Goal: Task Accomplishment & Management: Use online tool/utility

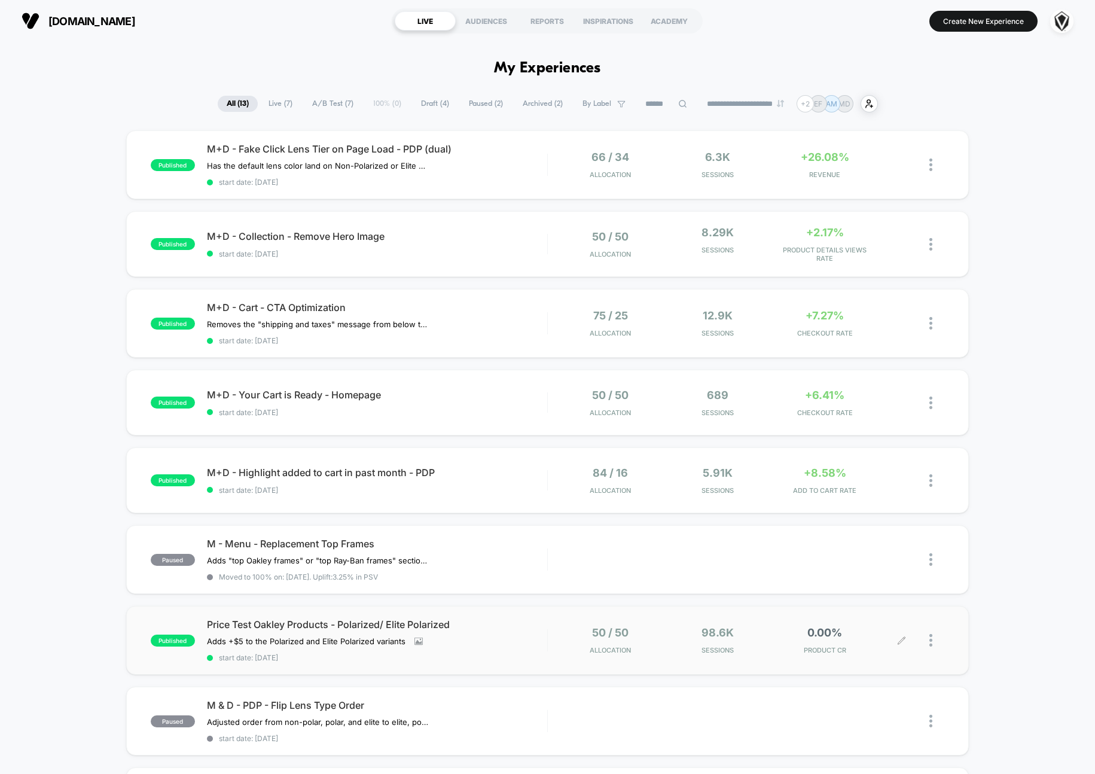
click at [933, 639] on div at bounding box center [937, 640] width 15 height 28
click at [556, 627] on div "50 / 50 Allocation 98.6k Sessions 0.00% PRODUCT CR" at bounding box center [746, 640] width 397 height 28
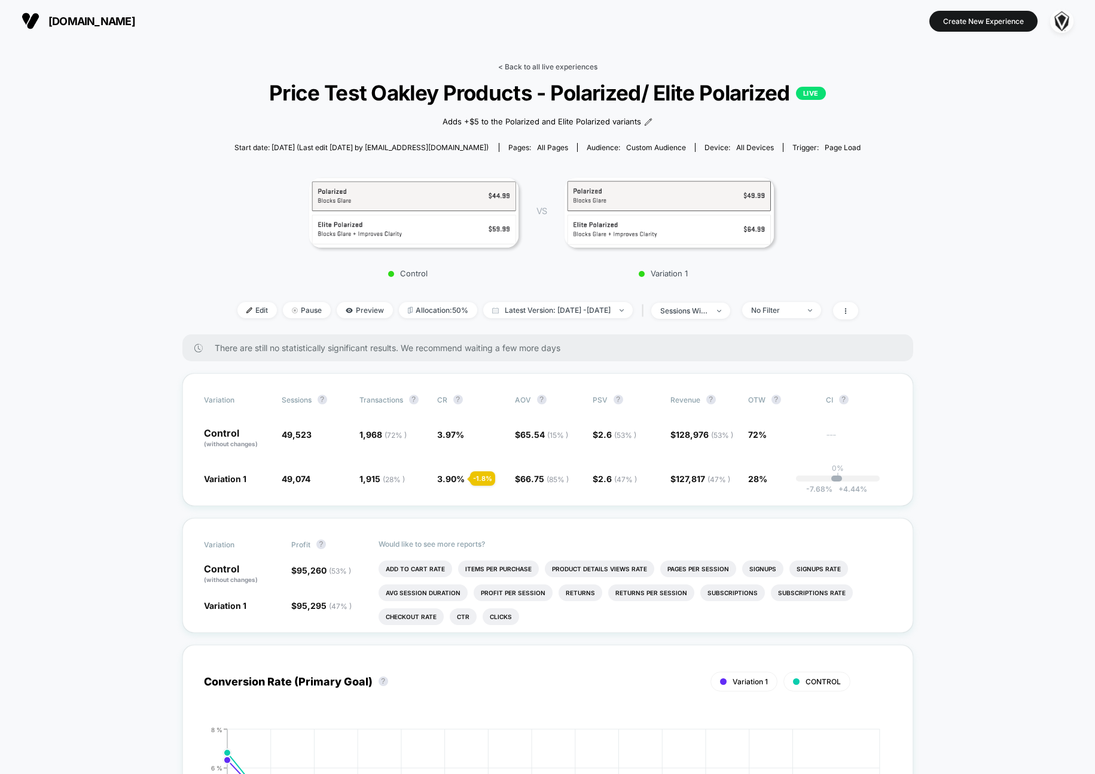
click at [541, 71] on link "< Back to all live experiences" at bounding box center [547, 66] width 99 height 9
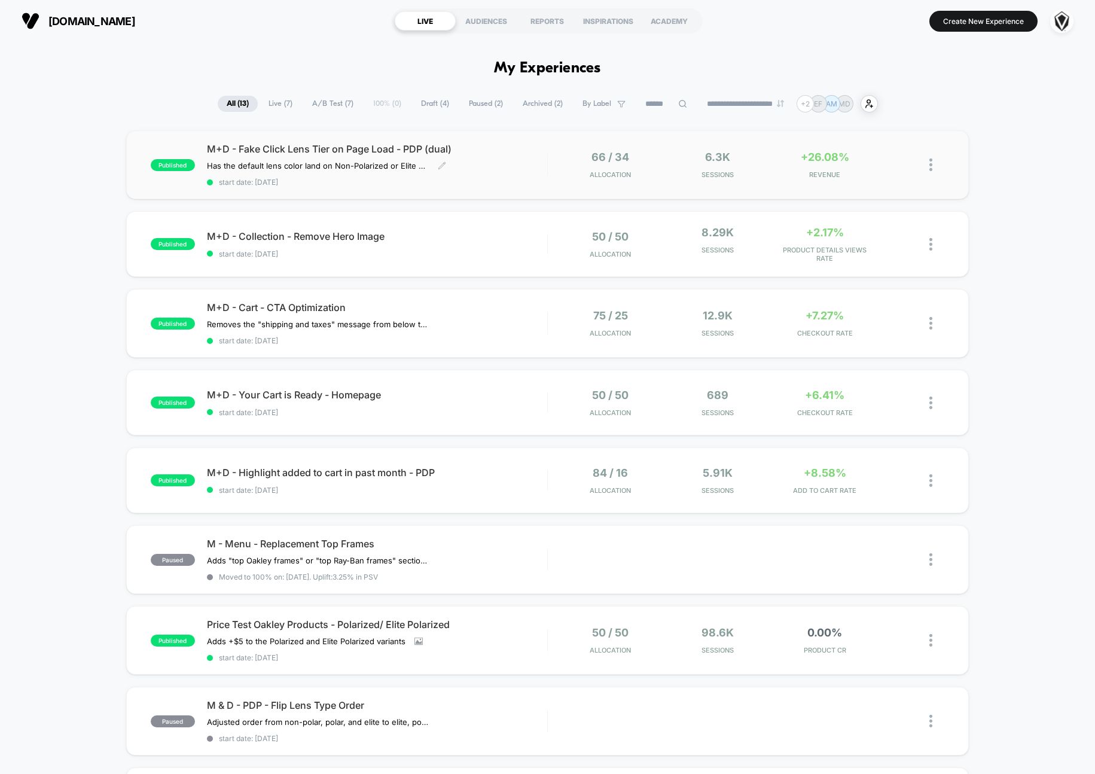
click at [526, 163] on div "M+D - Fake Click Lens Tier on Page Load - PDP (dual) Has the default lens color…" at bounding box center [377, 165] width 340 height 44
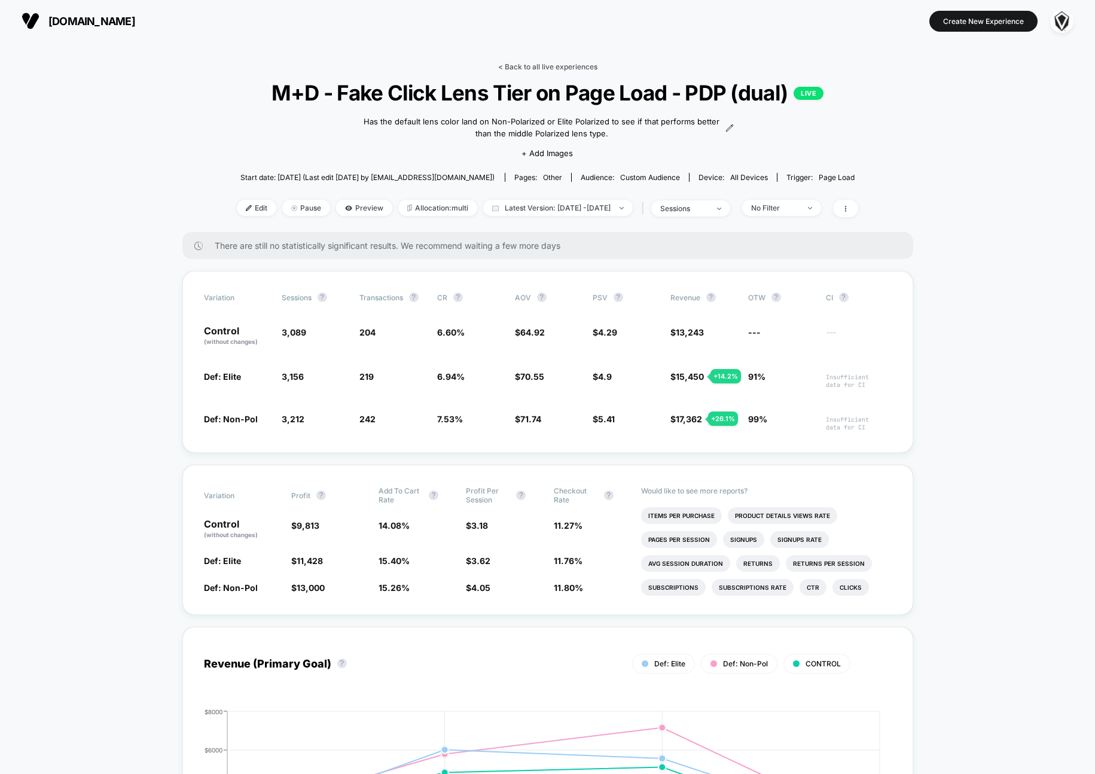
click at [542, 65] on link "< Back to all live experiences" at bounding box center [547, 66] width 99 height 9
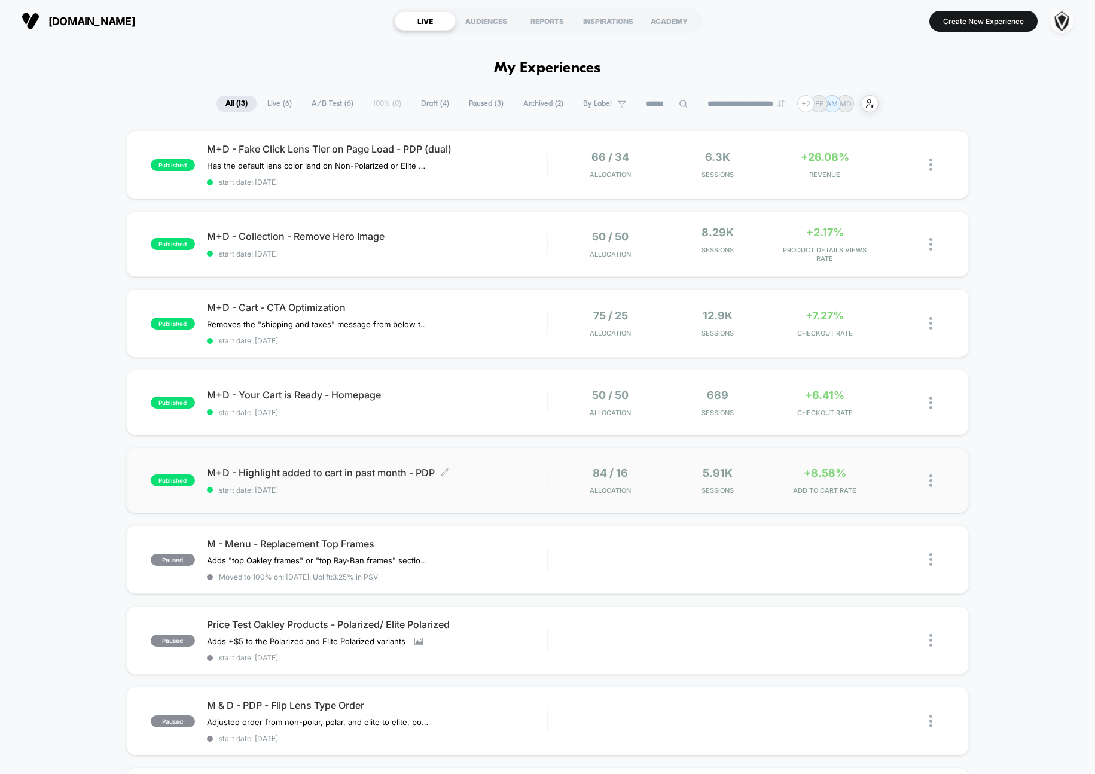
click at [501, 489] on span "start date: [DATE]" at bounding box center [377, 490] width 340 height 9
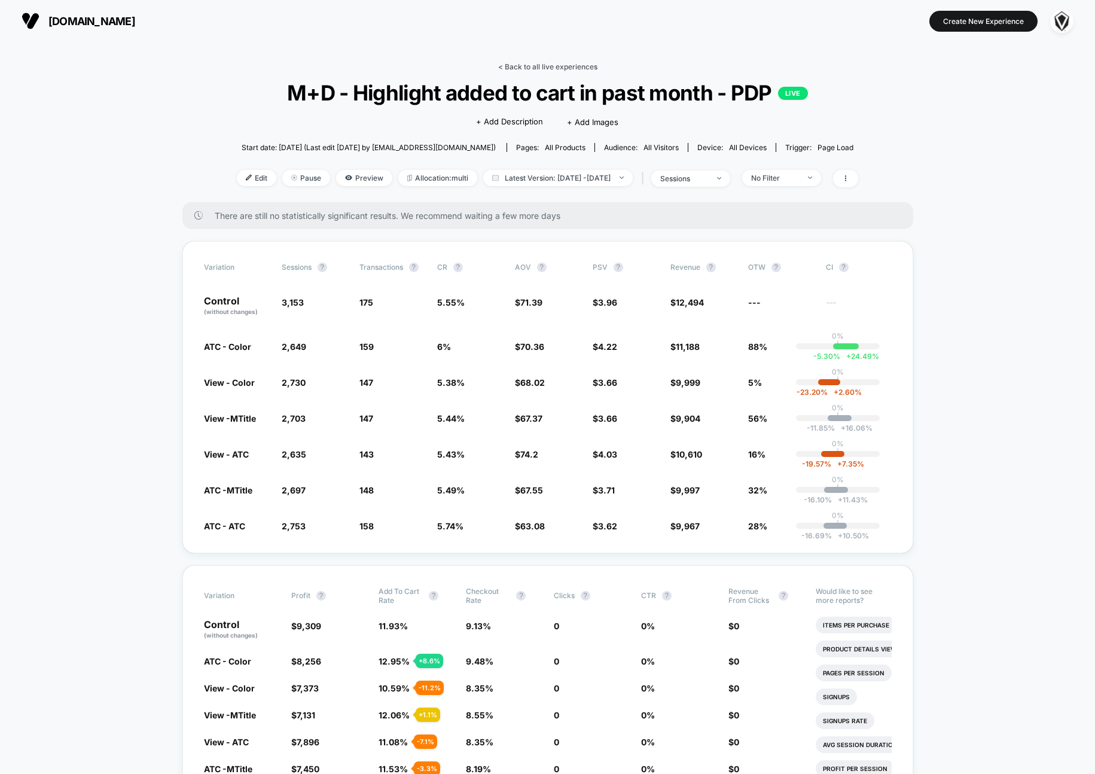
click at [557, 70] on link "< Back to all live experiences" at bounding box center [547, 66] width 99 height 9
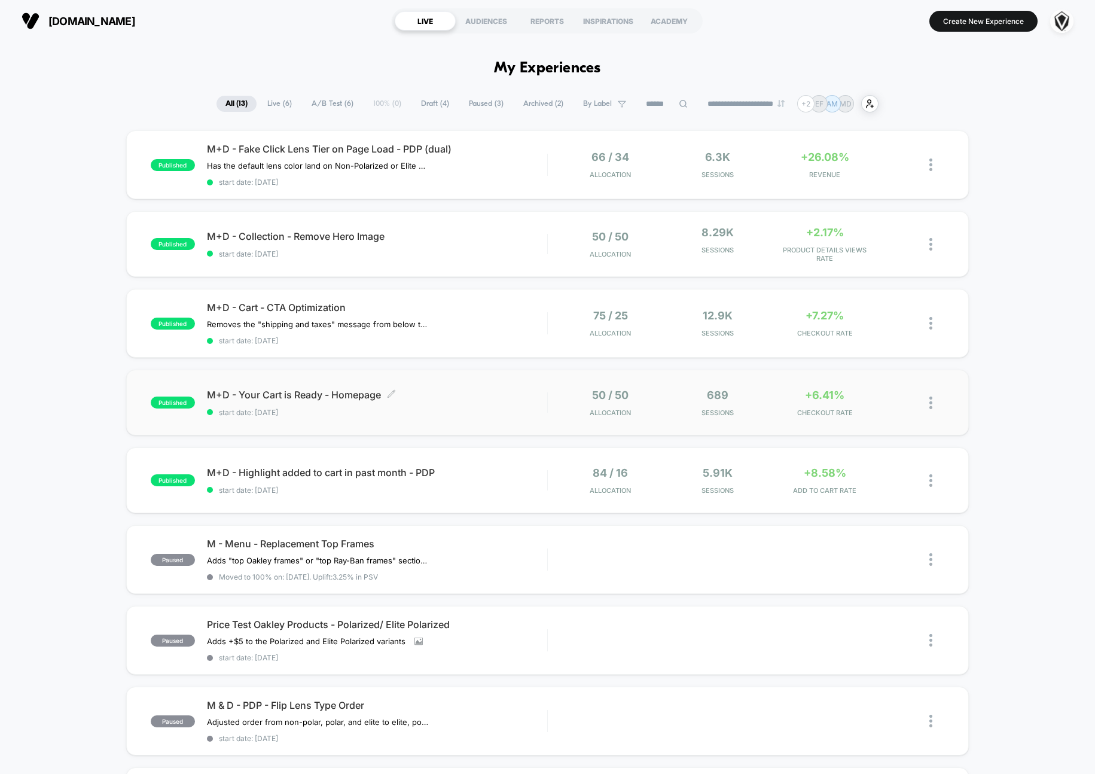
click at [252, 398] on div "M+D - Your Cart is Ready - Homepage Click to edit experience details Click to e…" at bounding box center [377, 403] width 340 height 28
click at [317, 308] on span "M+D - Cart - CTA Optimization" at bounding box center [377, 307] width 340 height 12
click at [430, 240] on span "M+D - Collection - Remove Hero Image Click to edit experience details" at bounding box center [377, 236] width 340 height 12
click at [503, 487] on span "start date: [DATE]" at bounding box center [377, 490] width 340 height 9
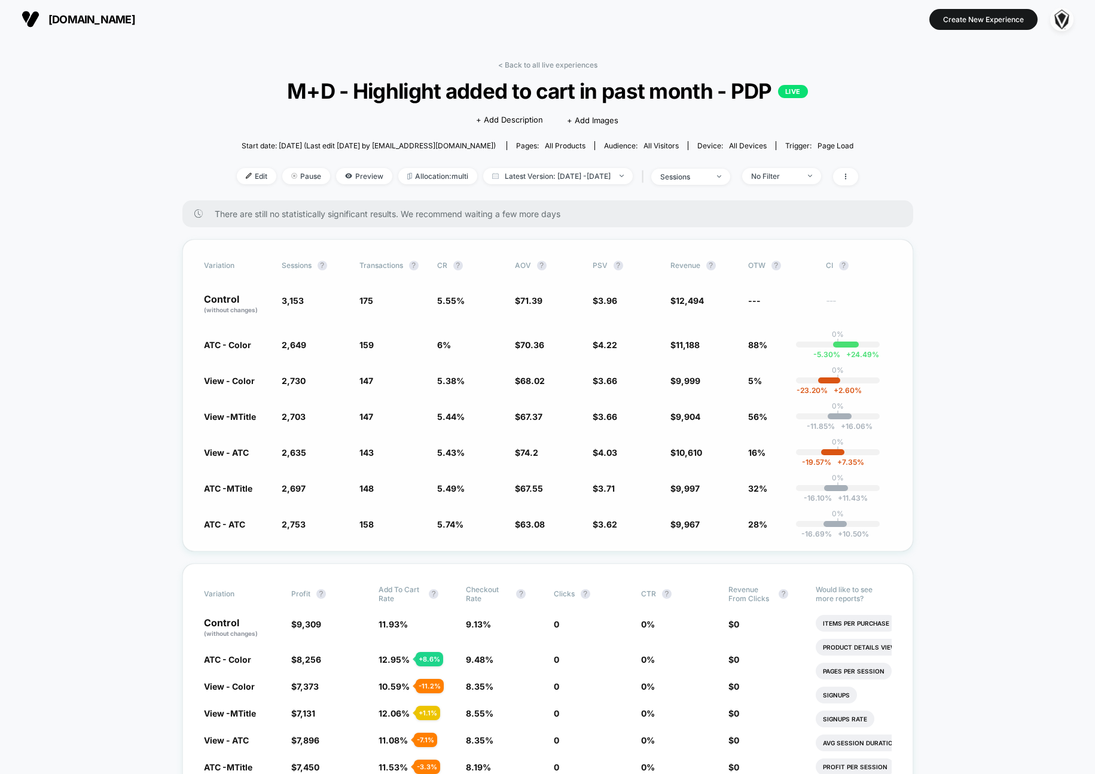
click at [209, 348] on span "ATC - Color" at bounding box center [227, 345] width 47 height 10
click at [213, 379] on span "View - Color" at bounding box center [229, 380] width 51 height 10
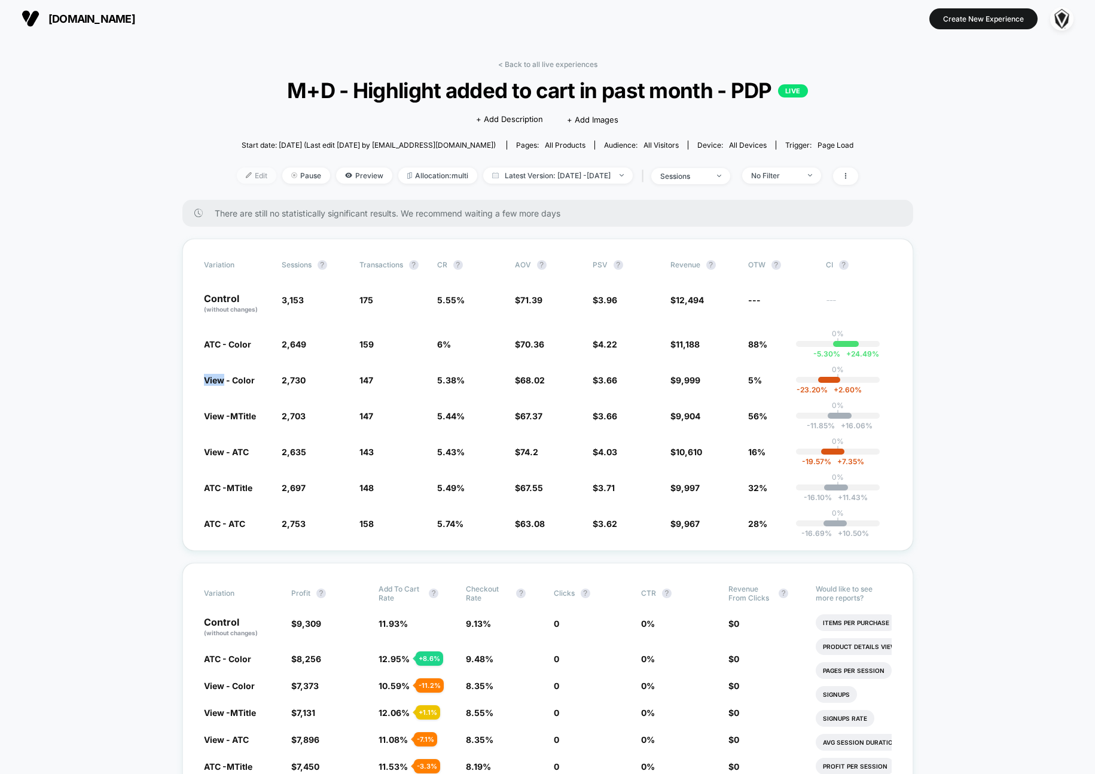
click at [237, 177] on span "Edit" at bounding box center [256, 175] width 39 height 16
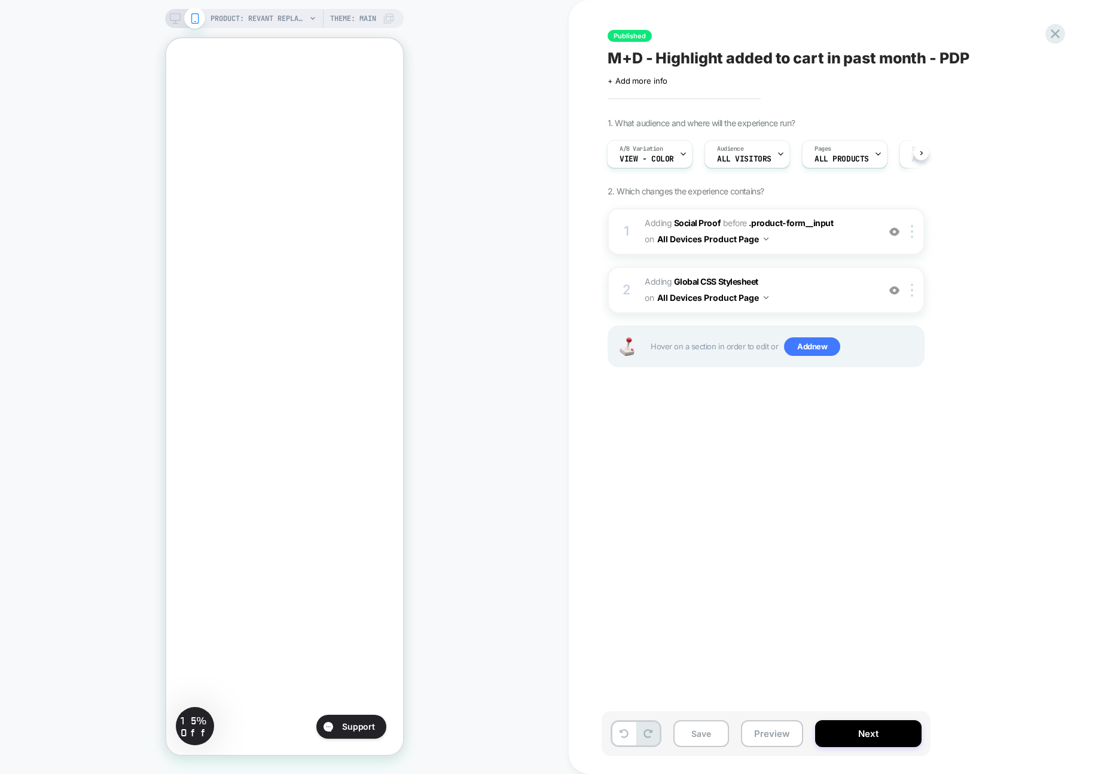
click at [153, 418] on div "PRODUCT: Revant Replacement Lenses for Oakley [PERSON_NAME] OO9102 PRODUCT: Rev…" at bounding box center [284, 387] width 569 height 750
click at [873, 737] on button "Next" at bounding box center [868, 733] width 106 height 27
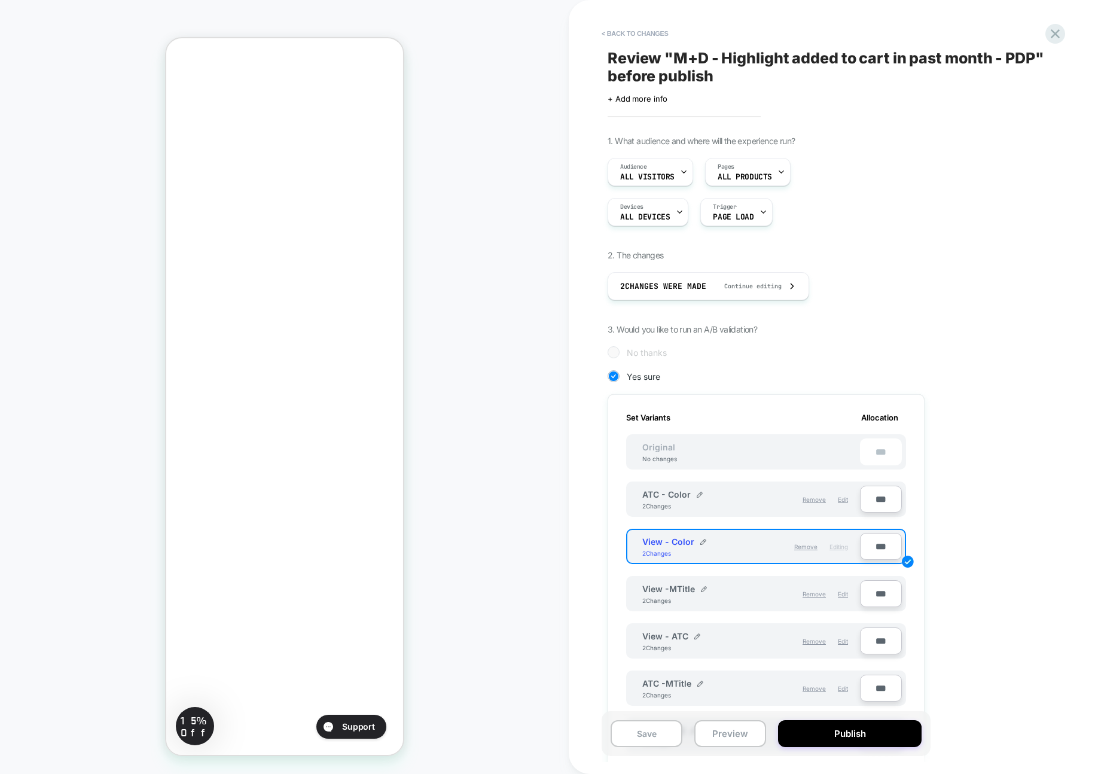
scroll to position [0, 1]
click at [765, 499] on div "Remove Edit" at bounding box center [802, 499] width 103 height 20
click at [835, 498] on div "Remove Edit" at bounding box center [802, 499] width 103 height 20
click at [838, 498] on span "Edit" at bounding box center [843, 499] width 10 height 7
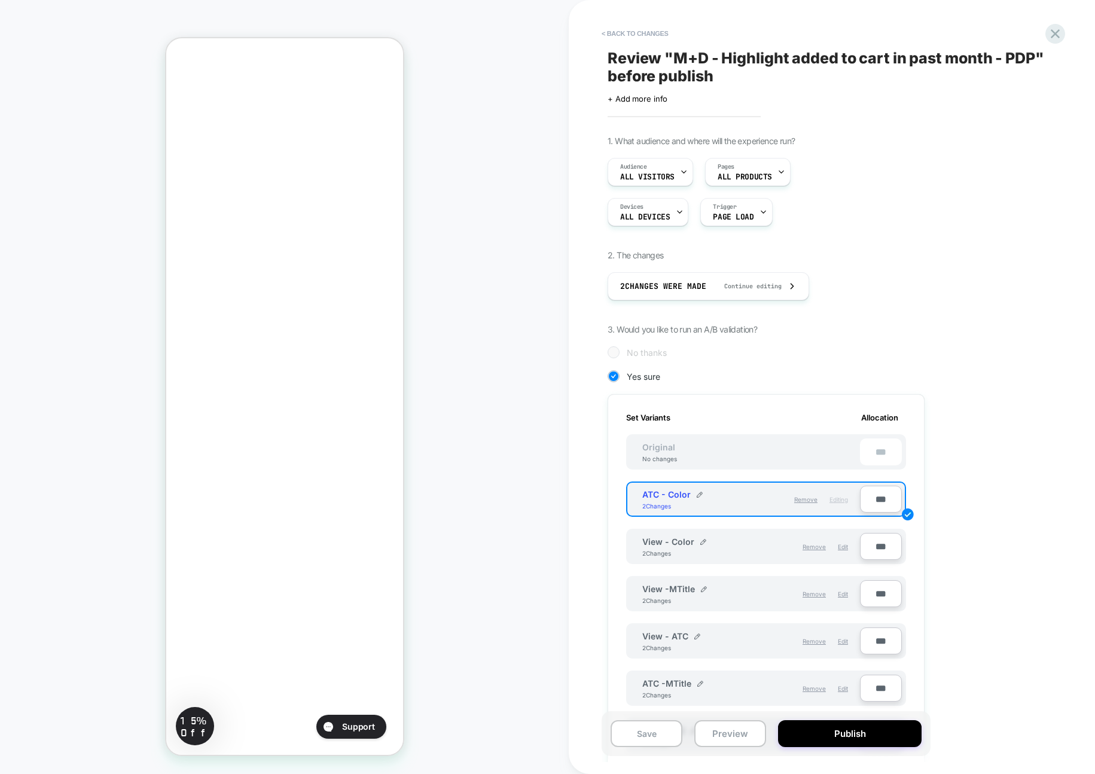
scroll to position [0, 0]
click at [702, 592] on div at bounding box center [704, 589] width 6 height 7
click at [790, 590] on div "**********" at bounding box center [717, 594] width 150 height 23
click at [737, 595] on button at bounding box center [741, 595] width 12 height 12
click at [842, 593] on span "Edit" at bounding box center [843, 593] width 10 height 7
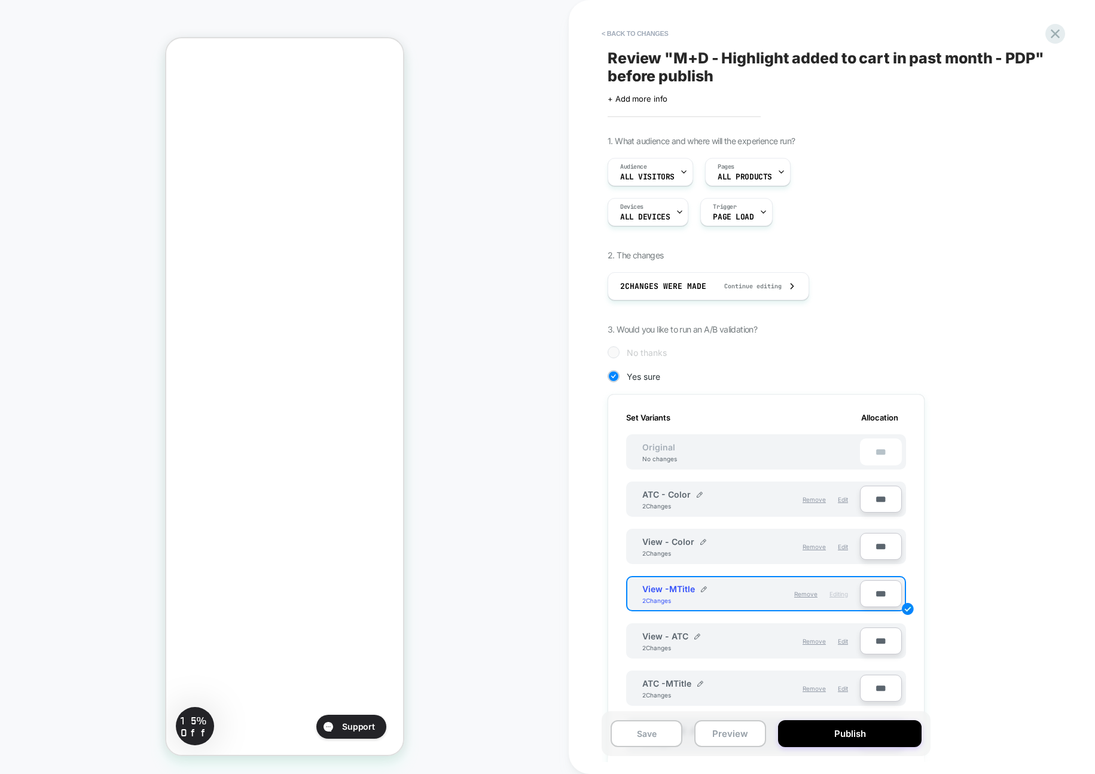
scroll to position [0, 206]
click at [697, 636] on img at bounding box center [698, 637] width 6 height 6
click at [737, 641] on button at bounding box center [741, 642] width 12 height 12
click at [841, 640] on span "Edit" at bounding box center [843, 641] width 10 height 7
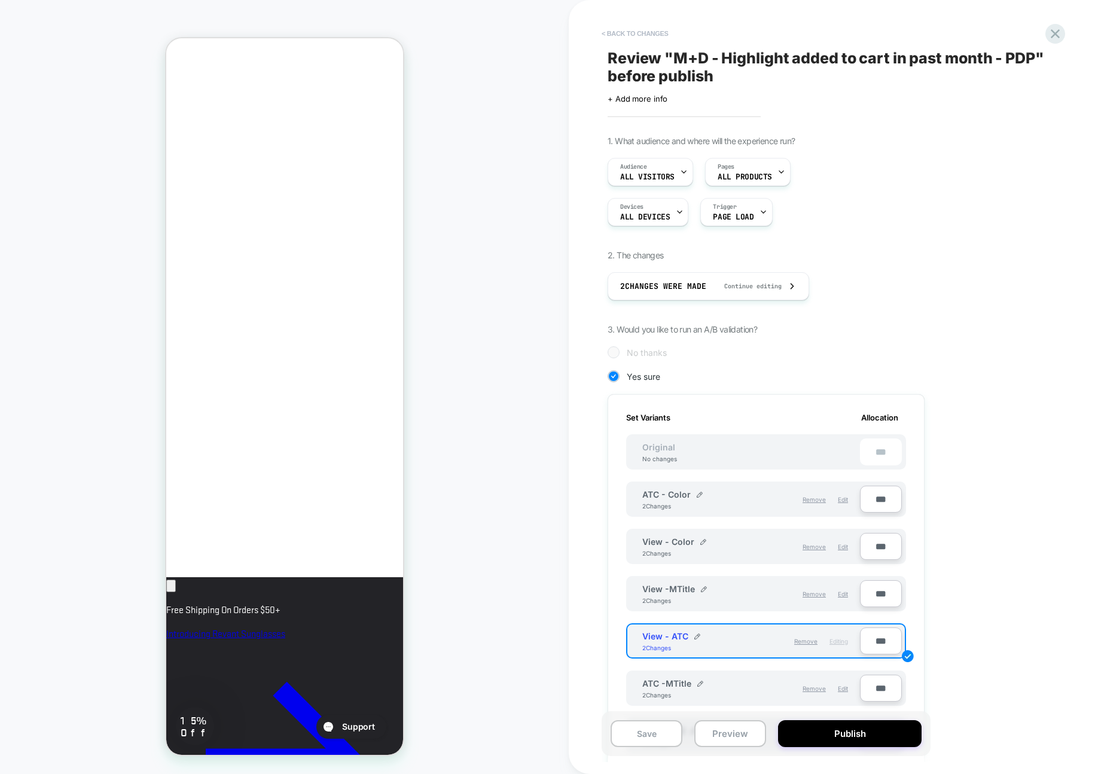
click at [643, 31] on button "< Back to changes" at bounding box center [635, 33] width 79 height 19
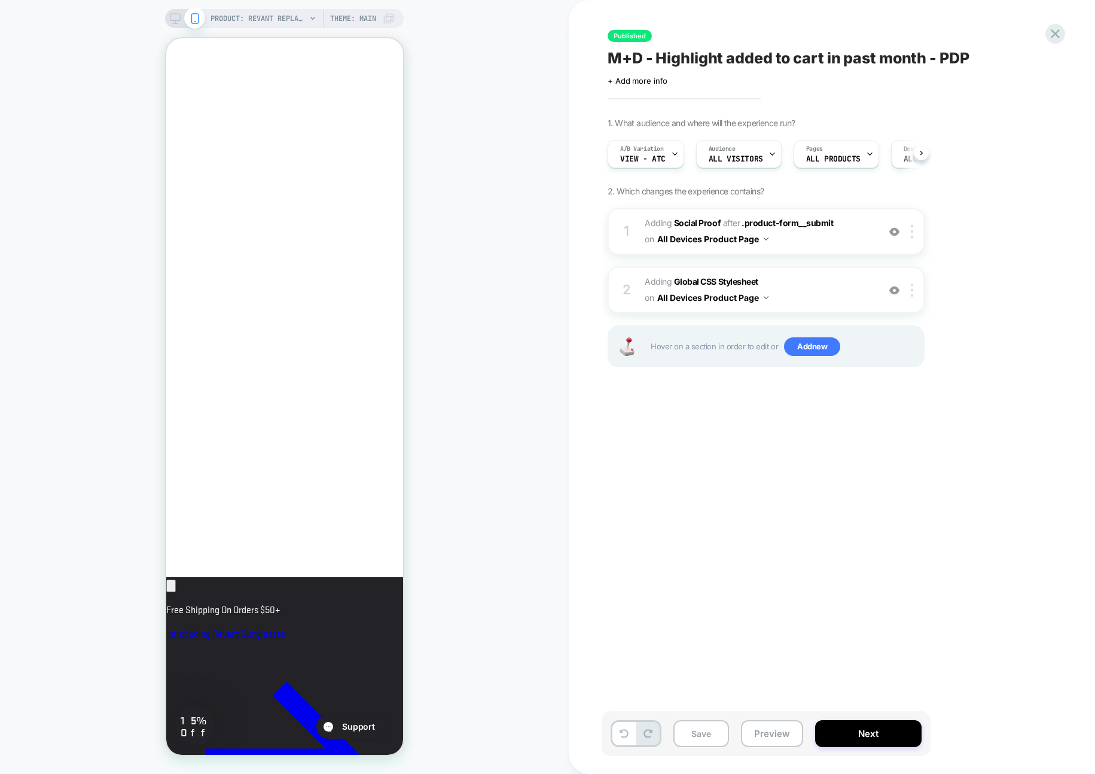
scroll to position [0, 1]
click at [1058, 32] on icon at bounding box center [1055, 33] width 9 height 9
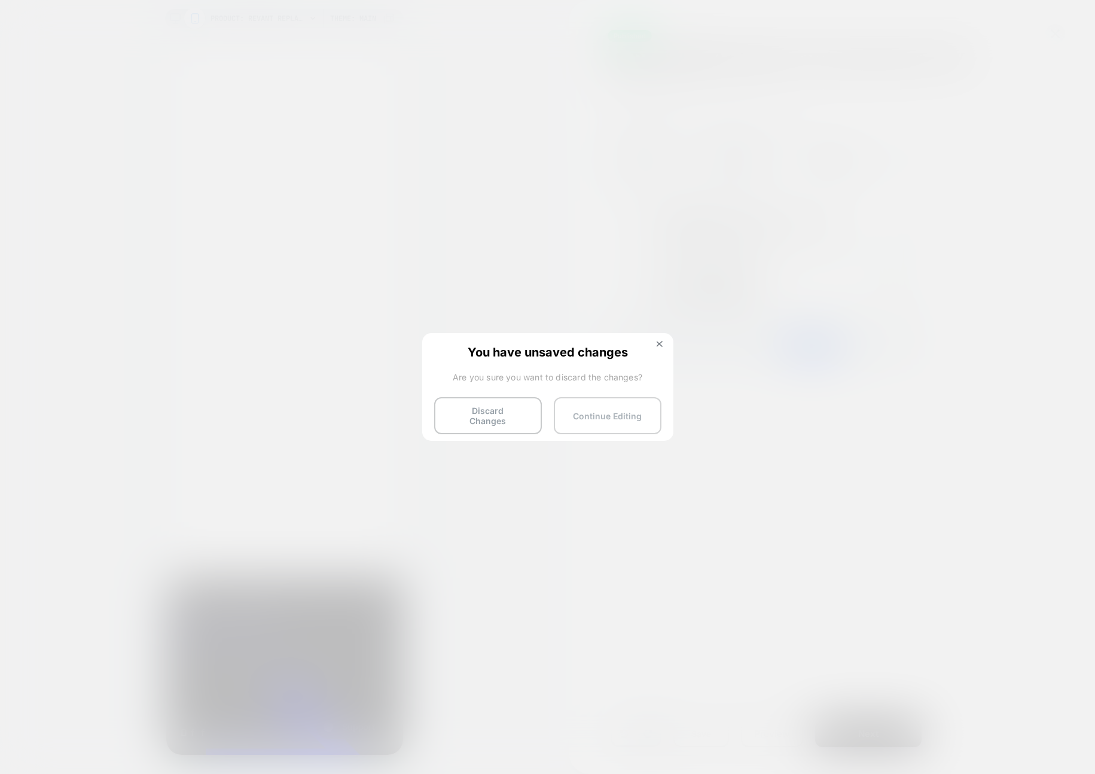
click at [590, 421] on button "Continue Editing" at bounding box center [608, 415] width 108 height 37
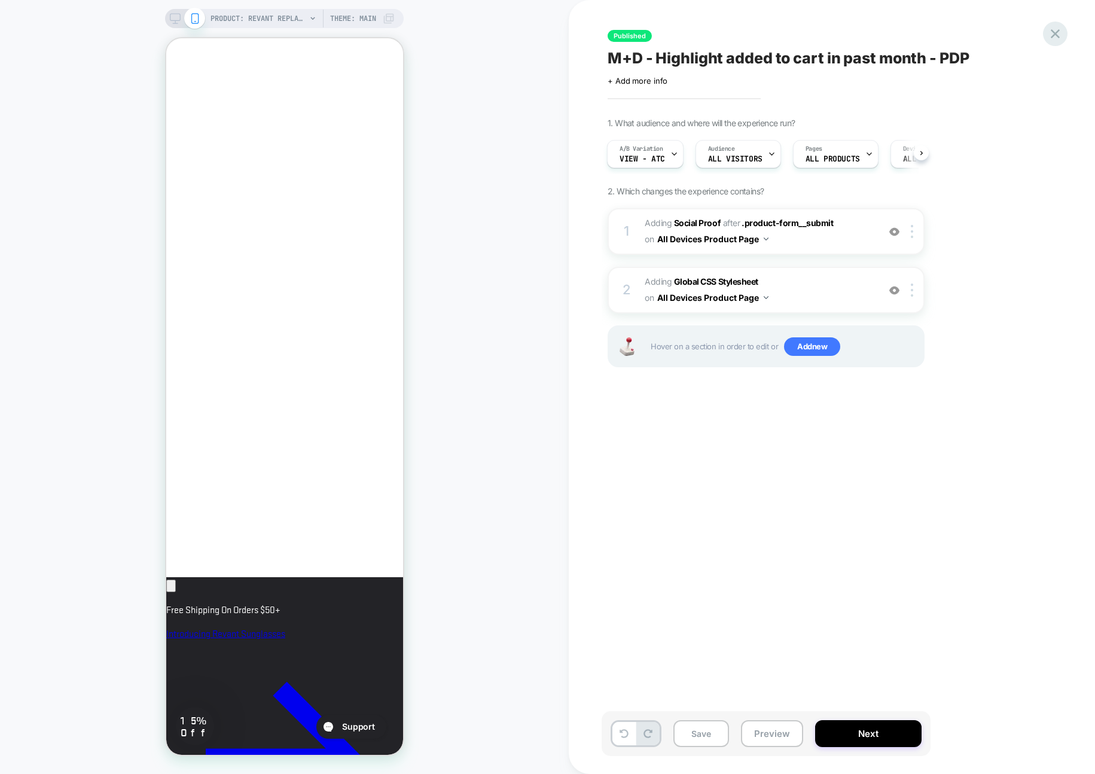
click at [1050, 28] on icon at bounding box center [1055, 34] width 16 height 16
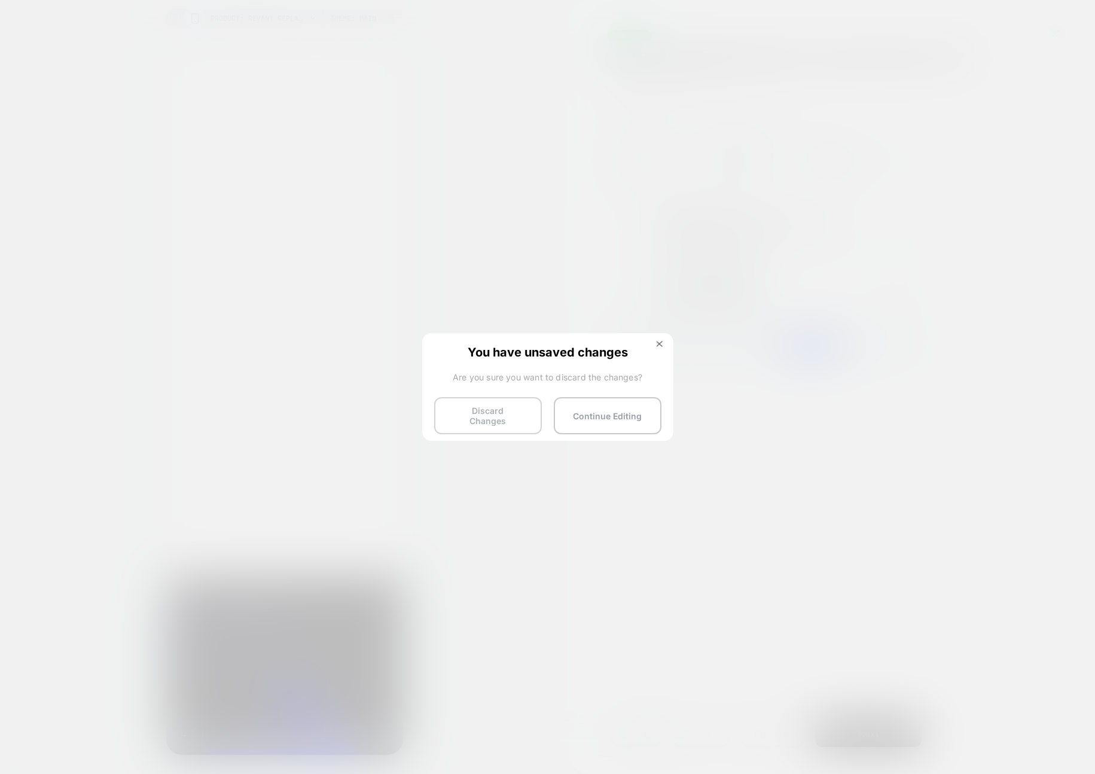
click at [459, 417] on button "Discard Changes" at bounding box center [488, 415] width 108 height 37
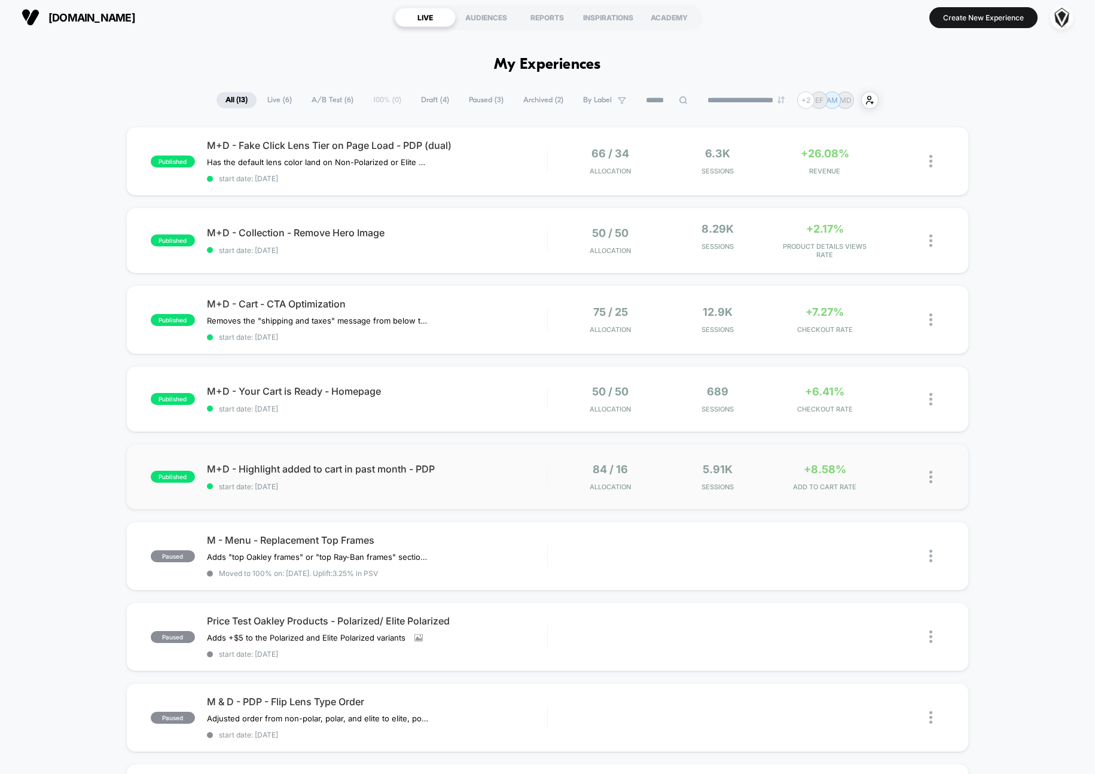
scroll to position [3, 0]
click at [428, 386] on span "M+D - Your Cart is Ready - Homepage Click to edit experience details" at bounding box center [377, 392] width 340 height 12
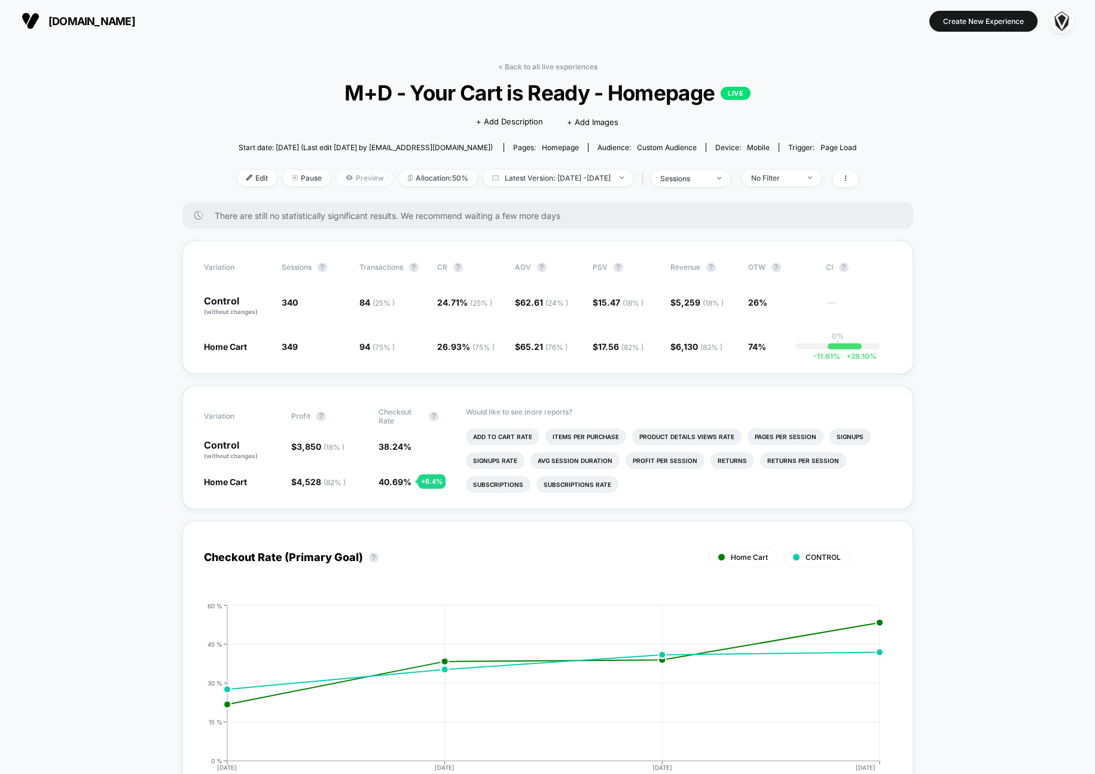
click at [347, 176] on span "Preview" at bounding box center [365, 178] width 56 height 16
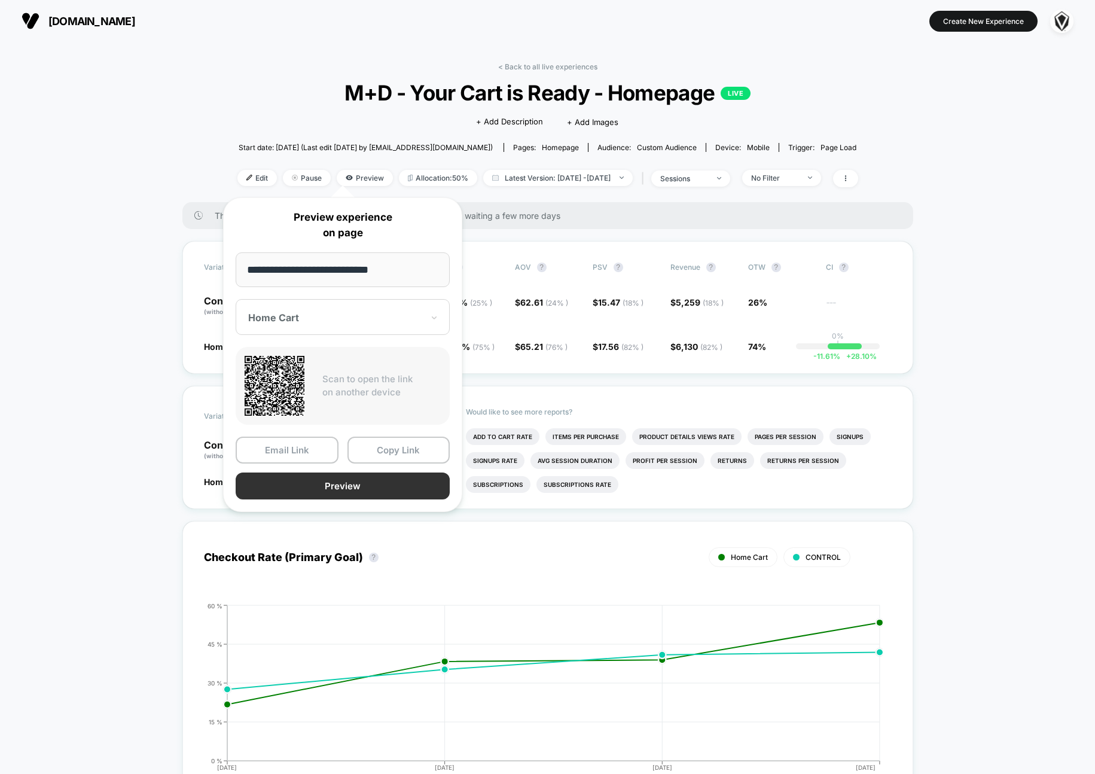
click at [349, 483] on button "Preview" at bounding box center [343, 486] width 214 height 27
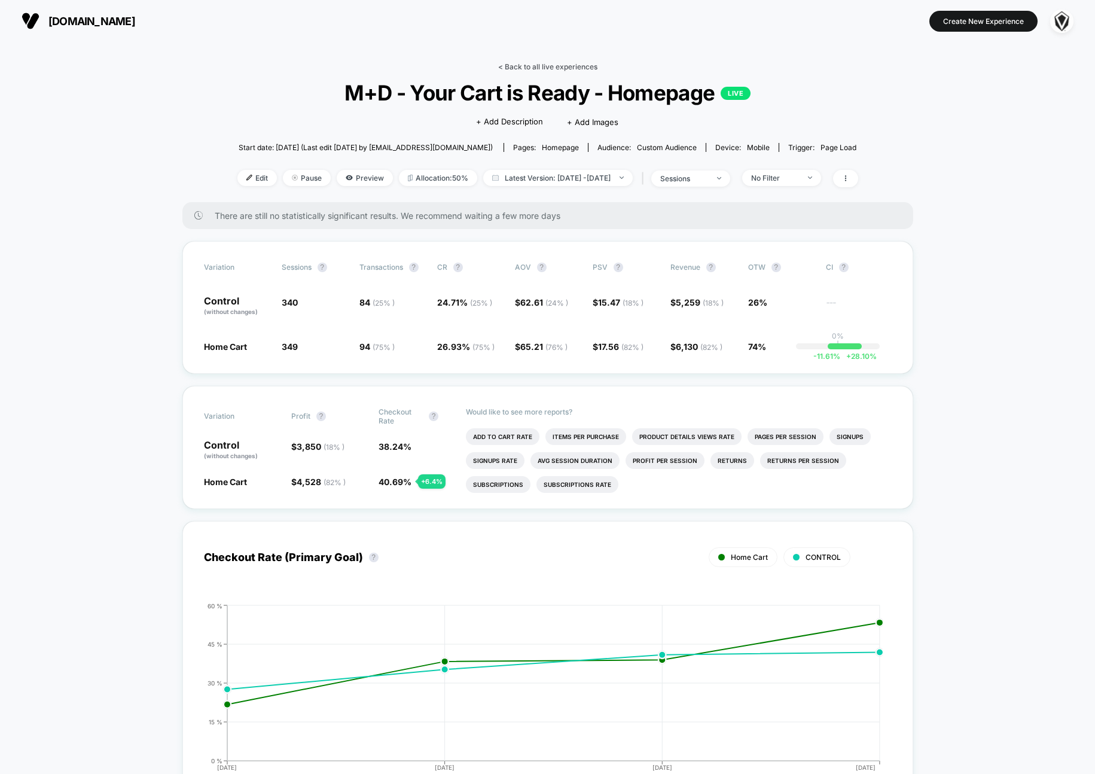
click at [546, 66] on link "< Back to all live experiences" at bounding box center [547, 66] width 99 height 9
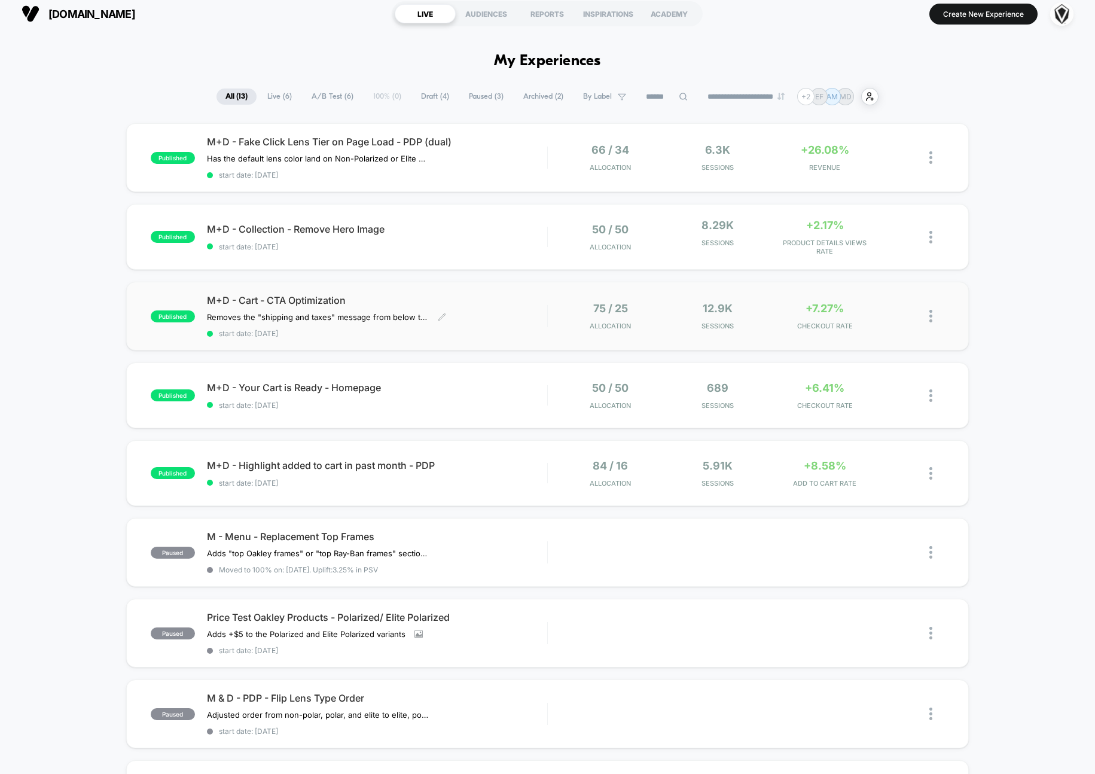
scroll to position [8, 0]
click at [506, 312] on div "M+D - Cart - CTA Optimization Removes the "shipping and taxes" message from bel…" at bounding box center [377, 315] width 340 height 44
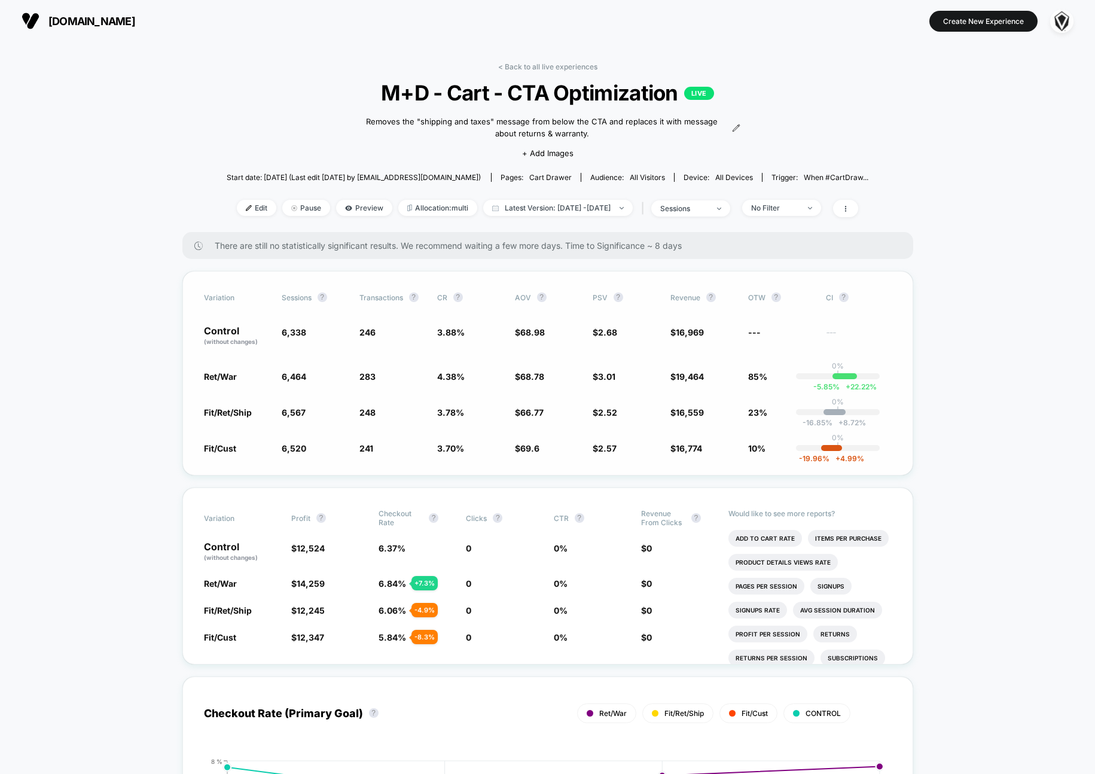
click at [207, 379] on span "Ret/War" at bounding box center [220, 376] width 33 height 10
click at [520, 68] on link "< Back to all live experiences" at bounding box center [547, 66] width 99 height 9
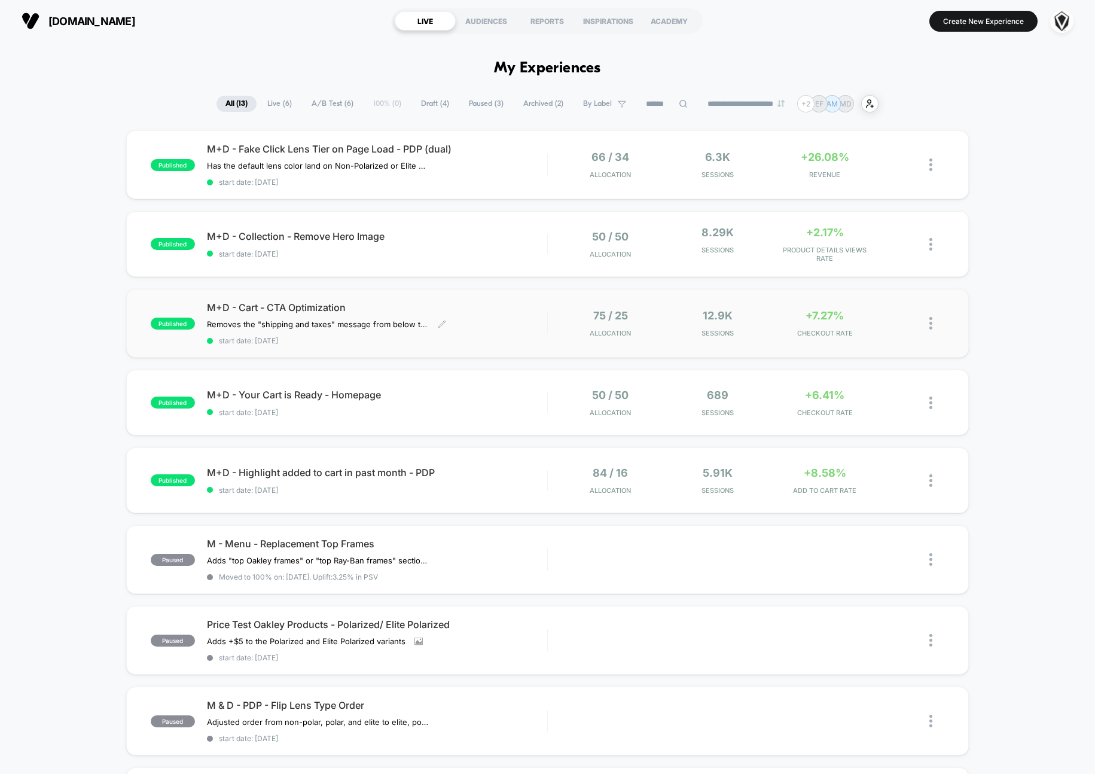
click at [493, 319] on div "M+D - Cart - CTA Optimization Removes the "shipping and taxes" message from bel…" at bounding box center [377, 323] width 340 height 44
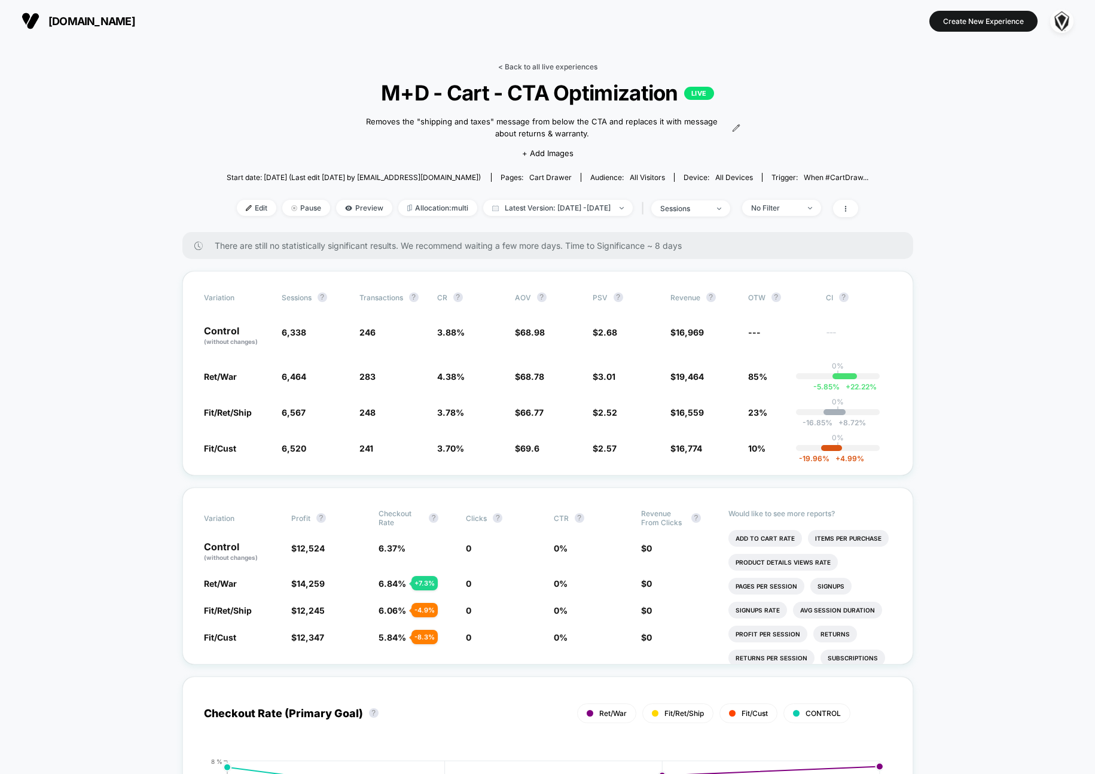
click at [522, 66] on link "< Back to all live experiences" at bounding box center [547, 66] width 99 height 9
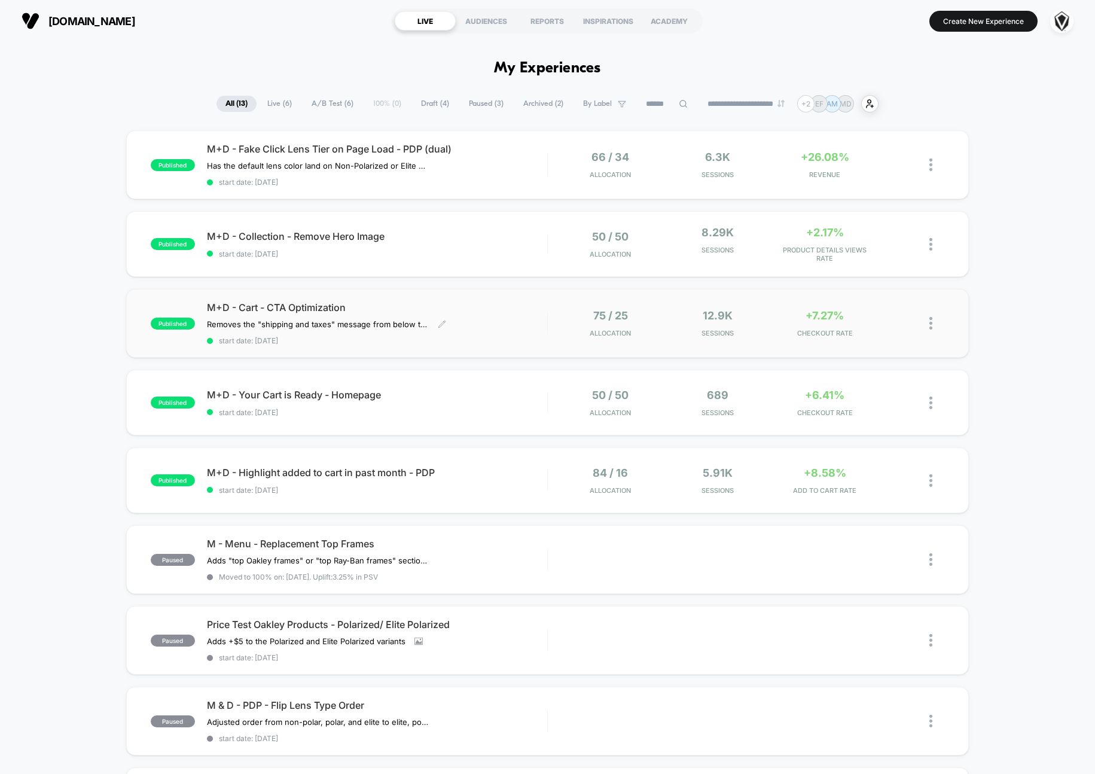
click at [474, 318] on div "M+D - Cart - CTA Optimization Removes the "shipping and taxes" message from bel…" at bounding box center [377, 323] width 340 height 44
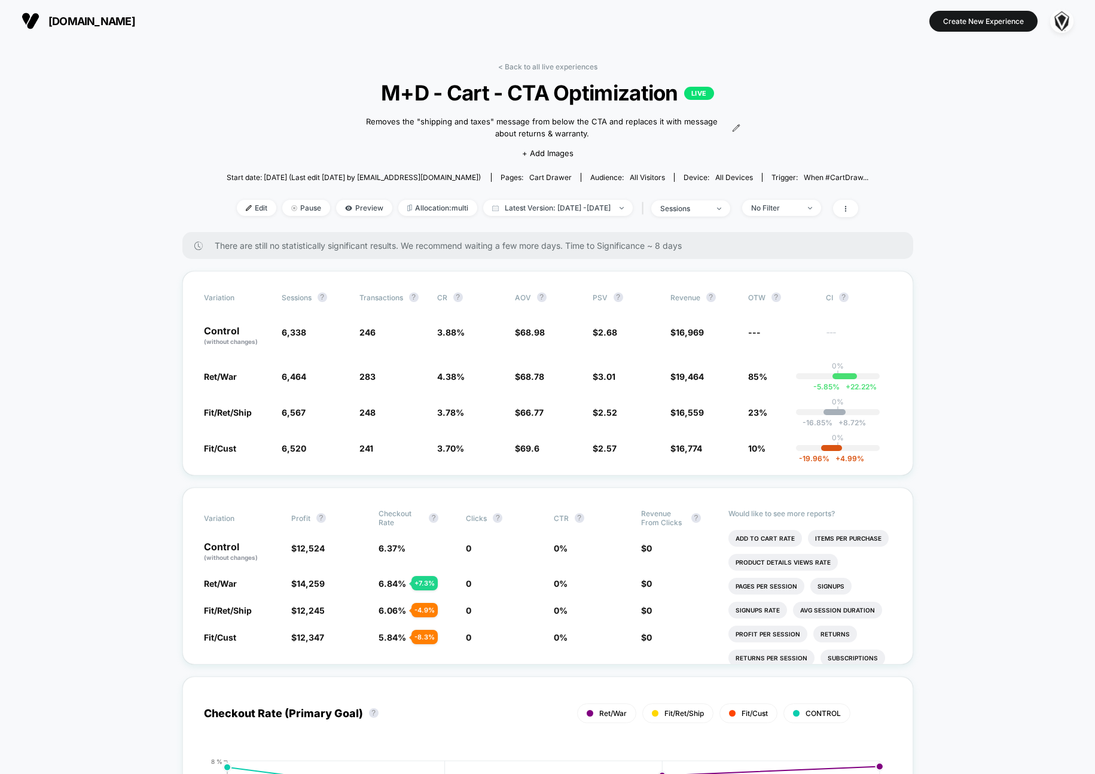
click at [506, 64] on link "< Back to all live experiences" at bounding box center [547, 66] width 99 height 9
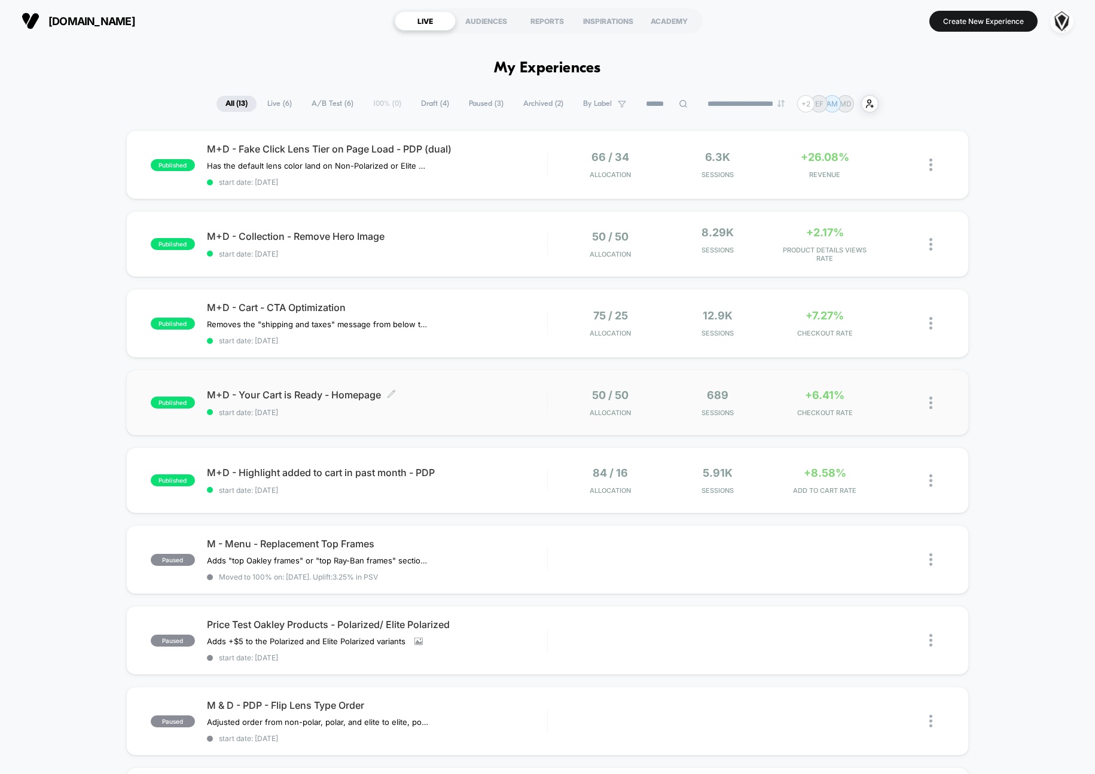
click at [446, 392] on span "M+D - Your Cart is Ready - Homepage Click to edit experience details" at bounding box center [377, 395] width 340 height 12
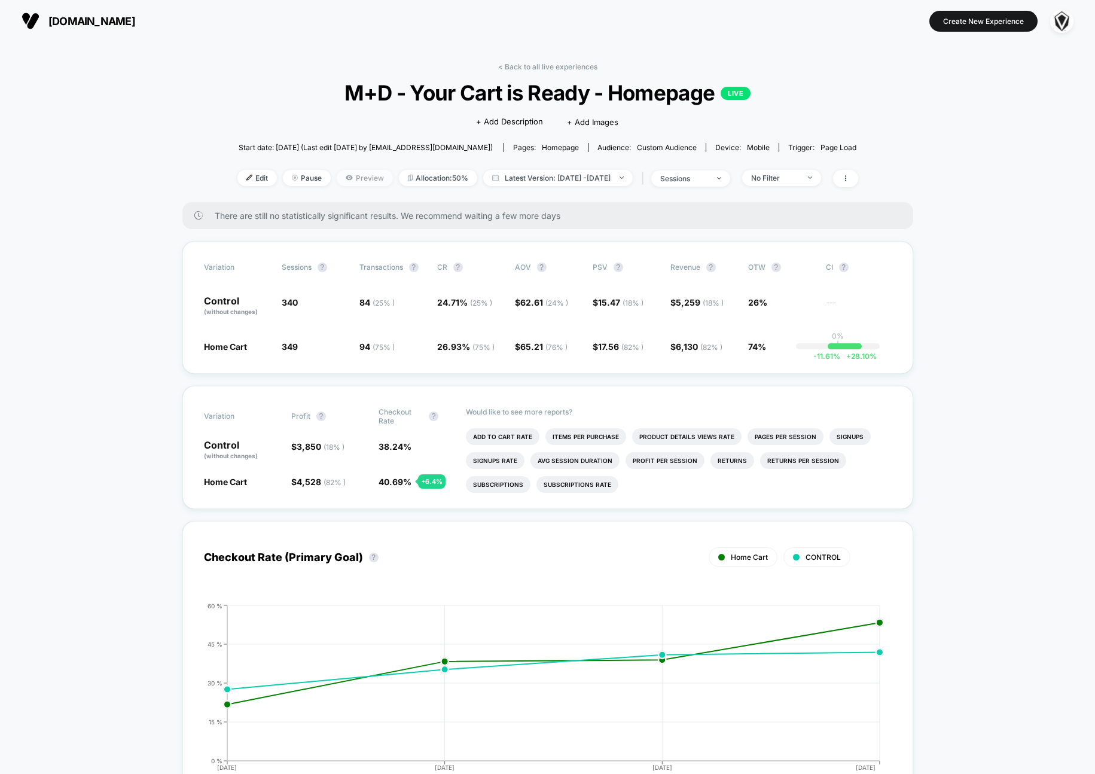
click at [337, 180] on span "Preview" at bounding box center [365, 178] width 56 height 16
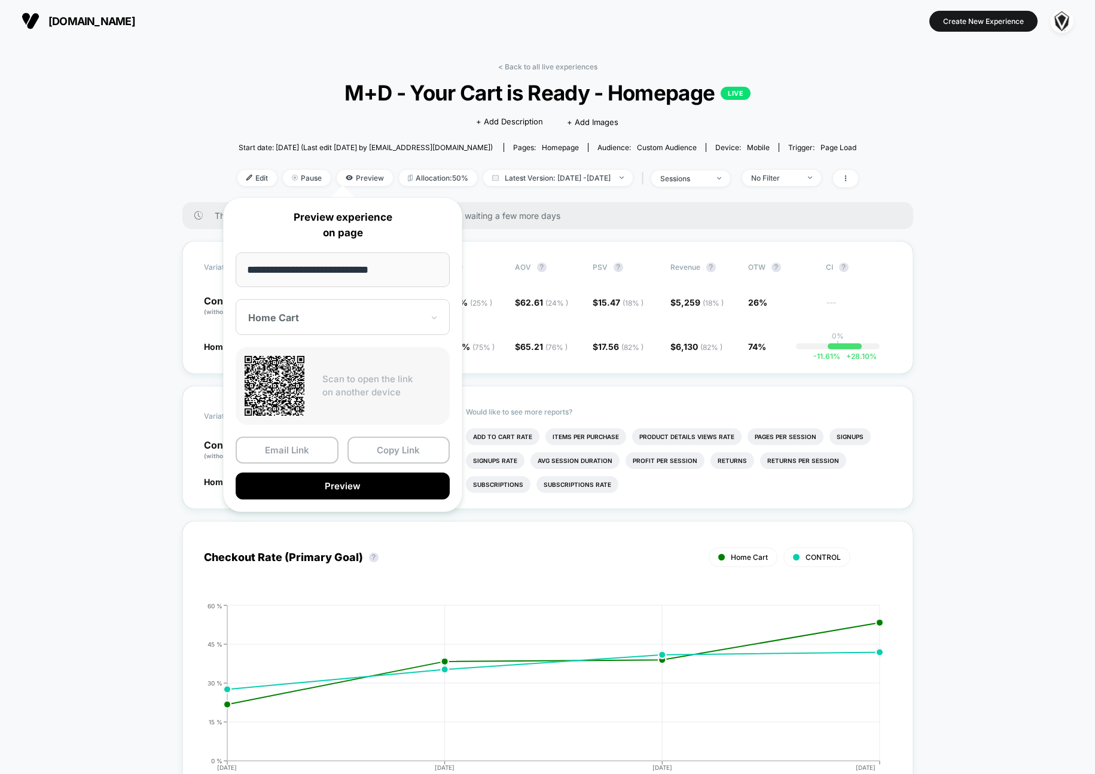
drag, startPoint x: 352, startPoint y: 486, endPoint x: 169, endPoint y: 311, distance: 253.4
click at [169, 311] on body "[DOMAIN_NAME] Create New Experience [DOMAIN_NAME] < Back to all live experience…" at bounding box center [547, 387] width 1095 height 774
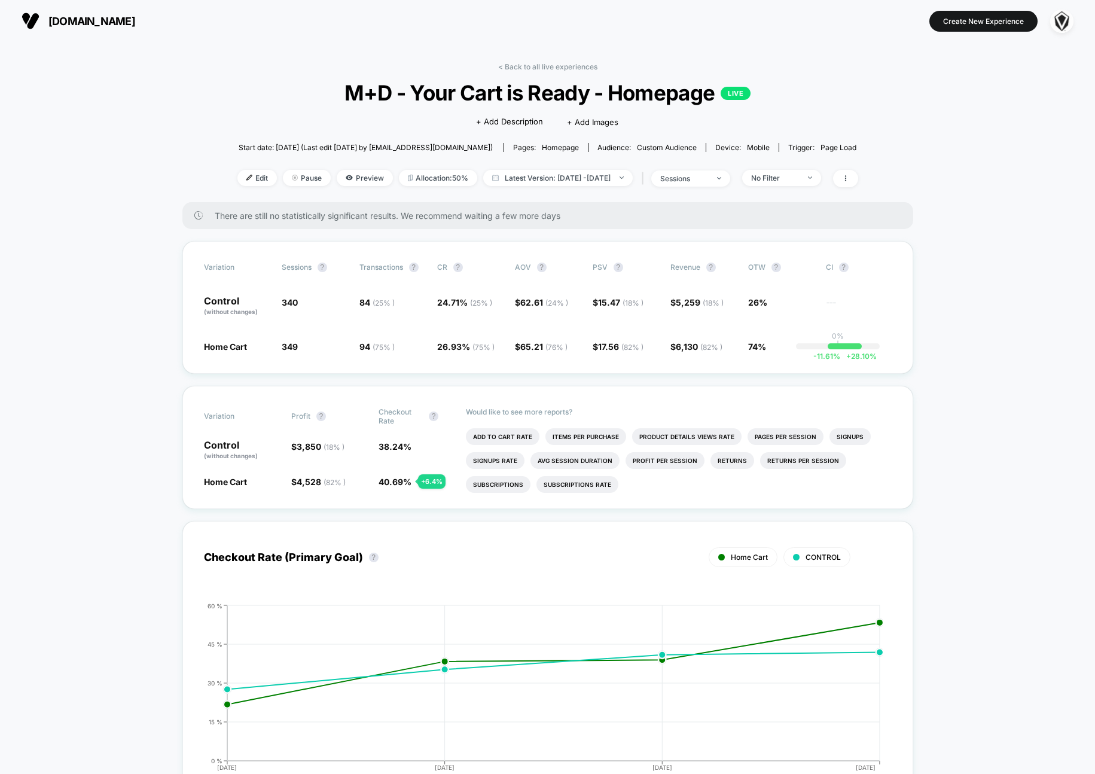
click at [240, 191] on div "< Back to all live experiences M+D - Your Cart is Ready - Homepage LIVE Click t…" at bounding box center [547, 132] width 621 height 140
click at [240, 181] on span "Edit" at bounding box center [256, 178] width 39 height 16
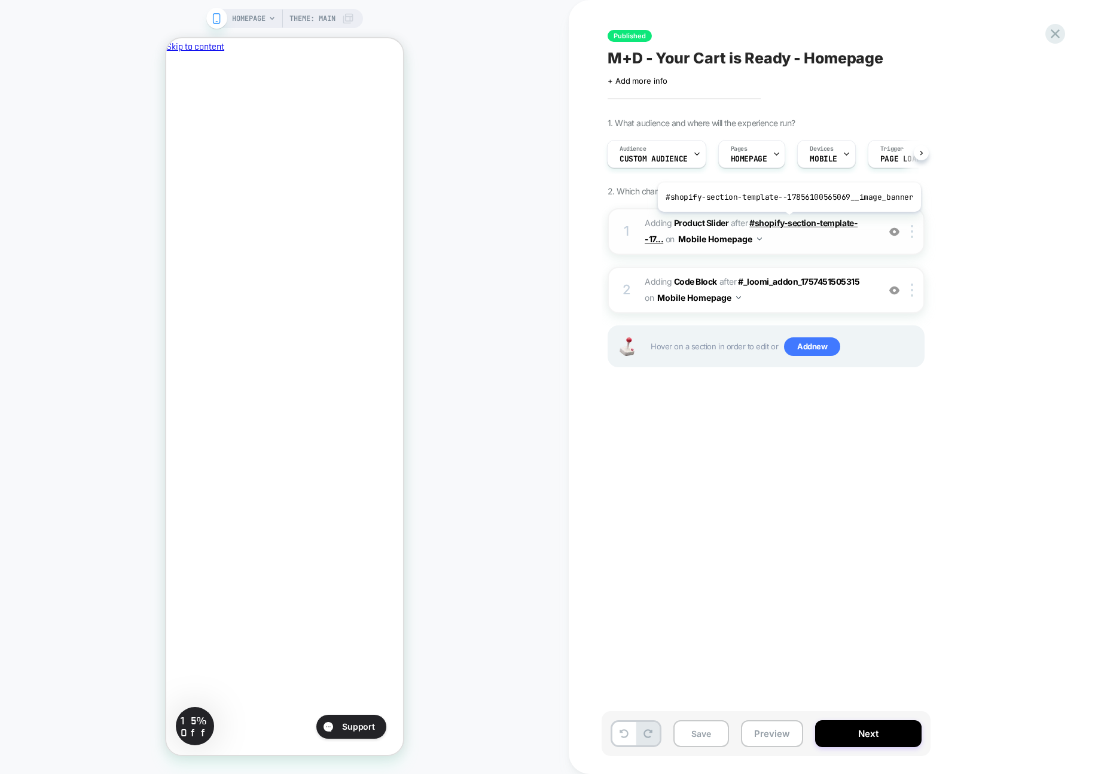
scroll to position [0, 206]
click at [912, 232] on img at bounding box center [912, 231] width 2 height 13
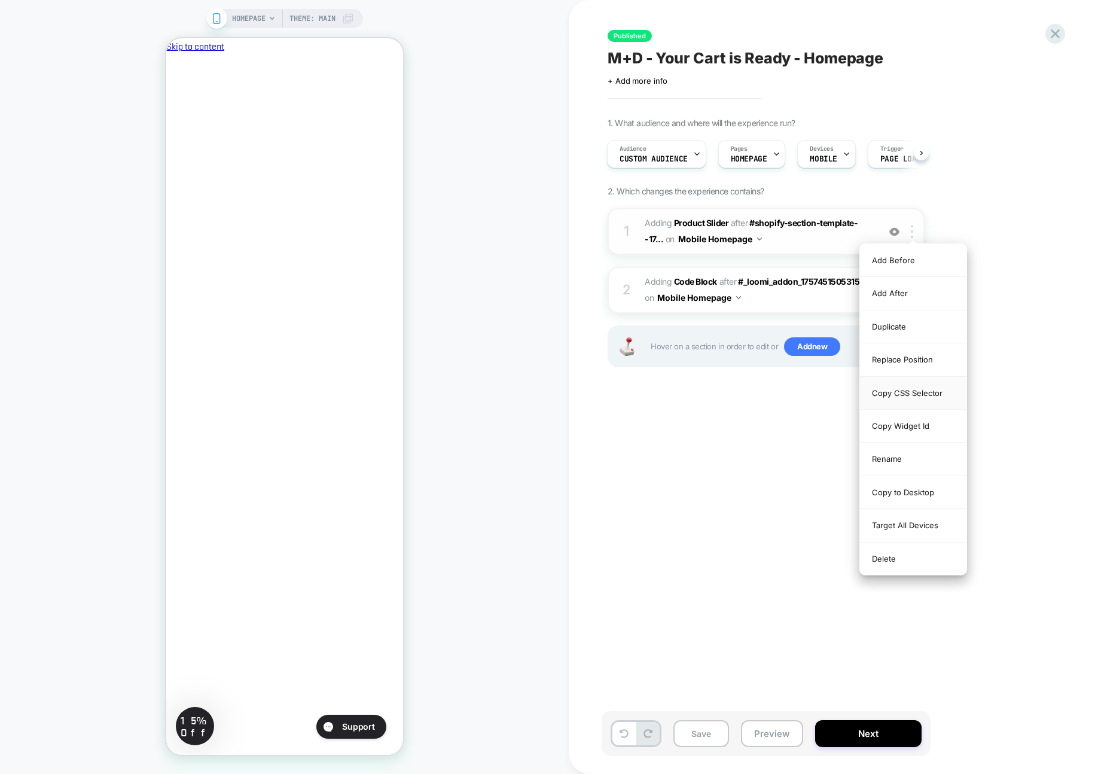
scroll to position [0, 0]
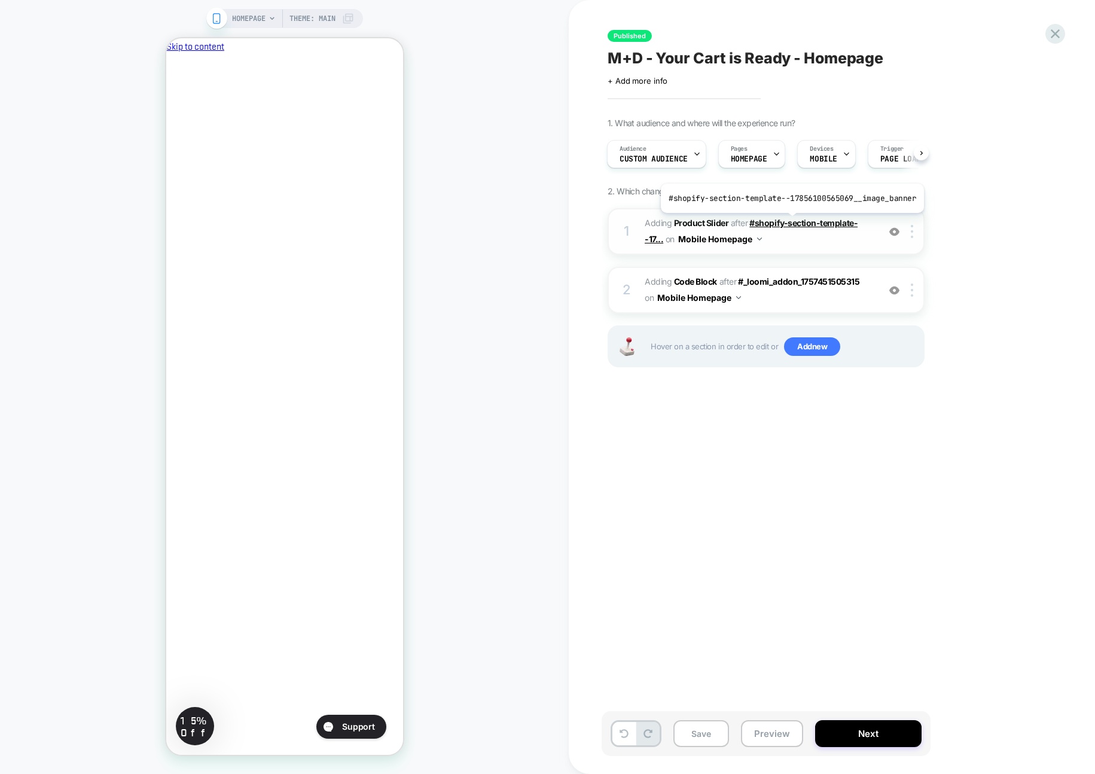
click at [790, 222] on span "#shopify-section-template--17..." at bounding box center [751, 231] width 213 height 26
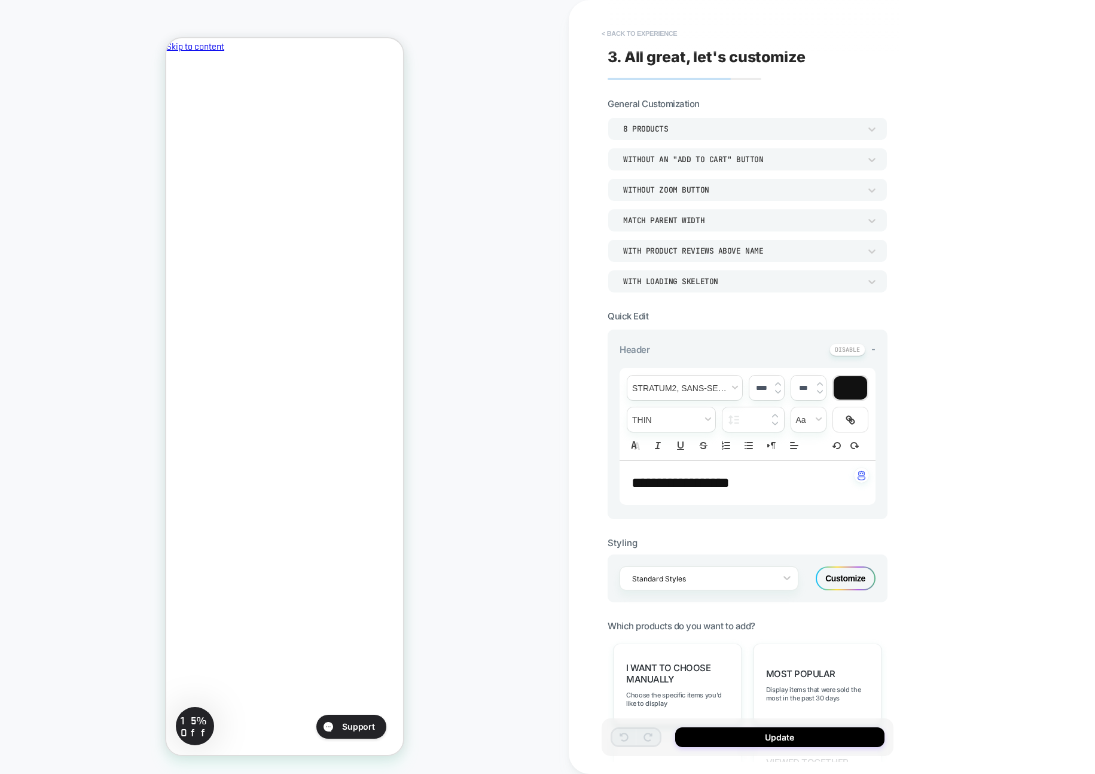
click at [632, 35] on button "< Back to experience" at bounding box center [639, 33] width 87 height 19
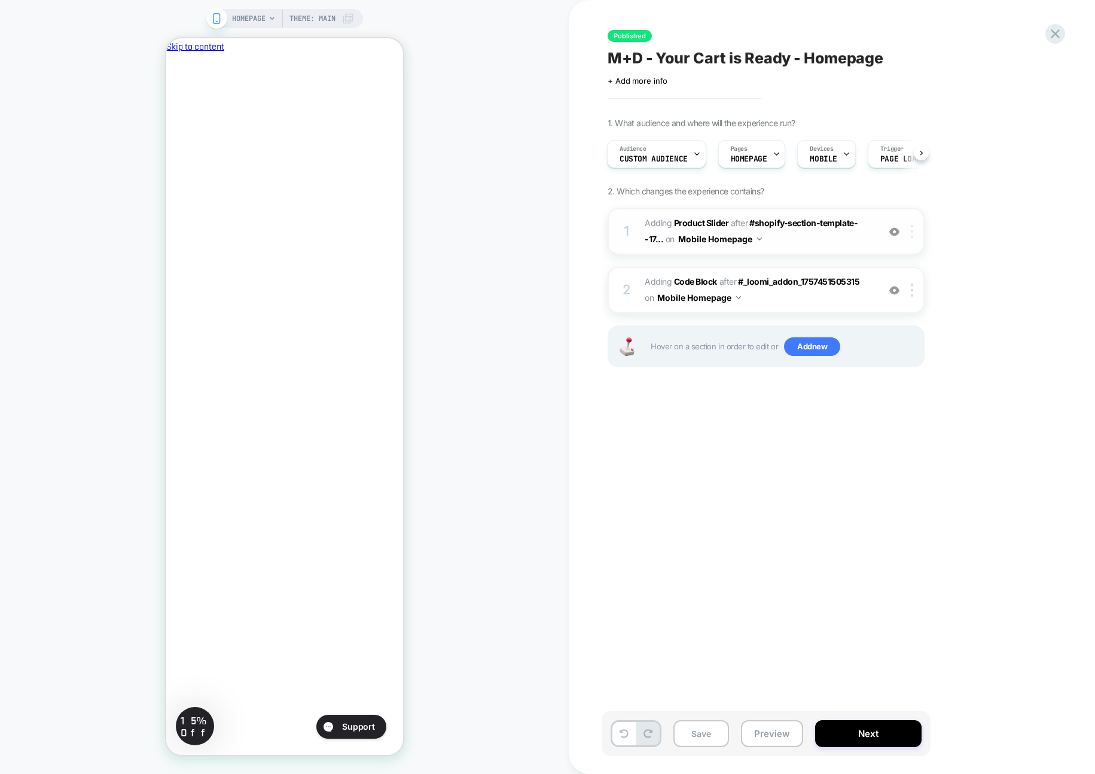
click at [914, 232] on div at bounding box center [914, 231] width 20 height 13
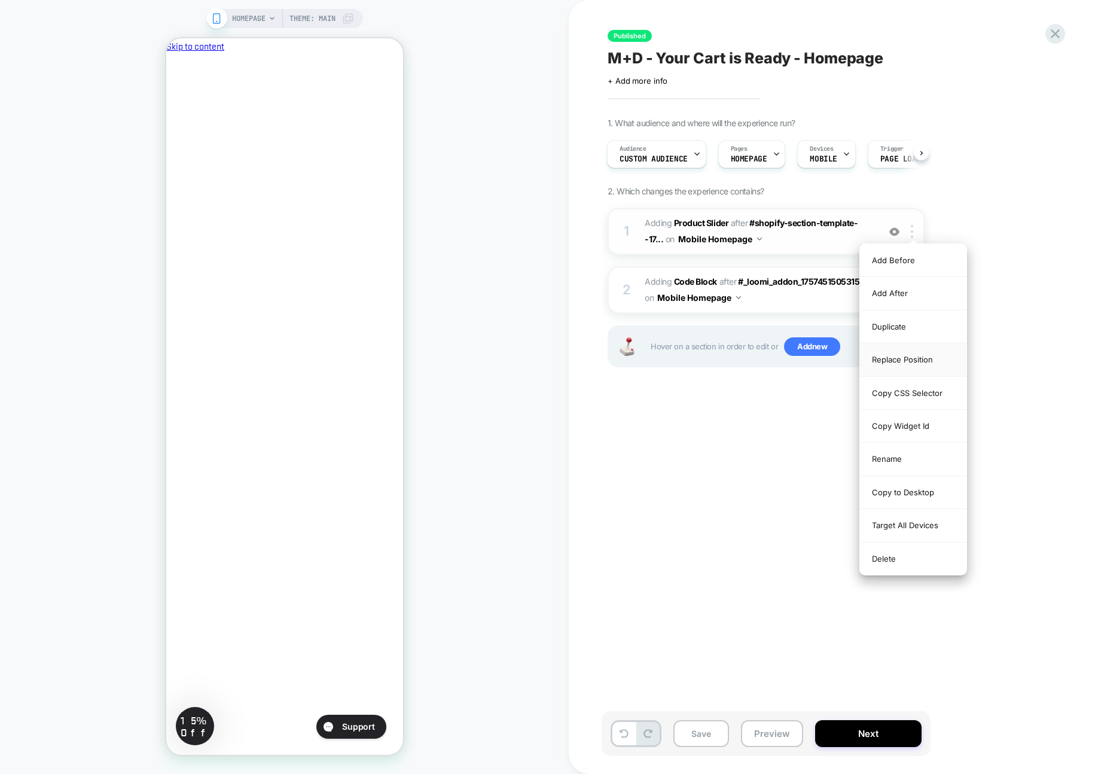
scroll to position [0, 206]
click at [907, 364] on div "Replace Position" at bounding box center [913, 359] width 106 height 33
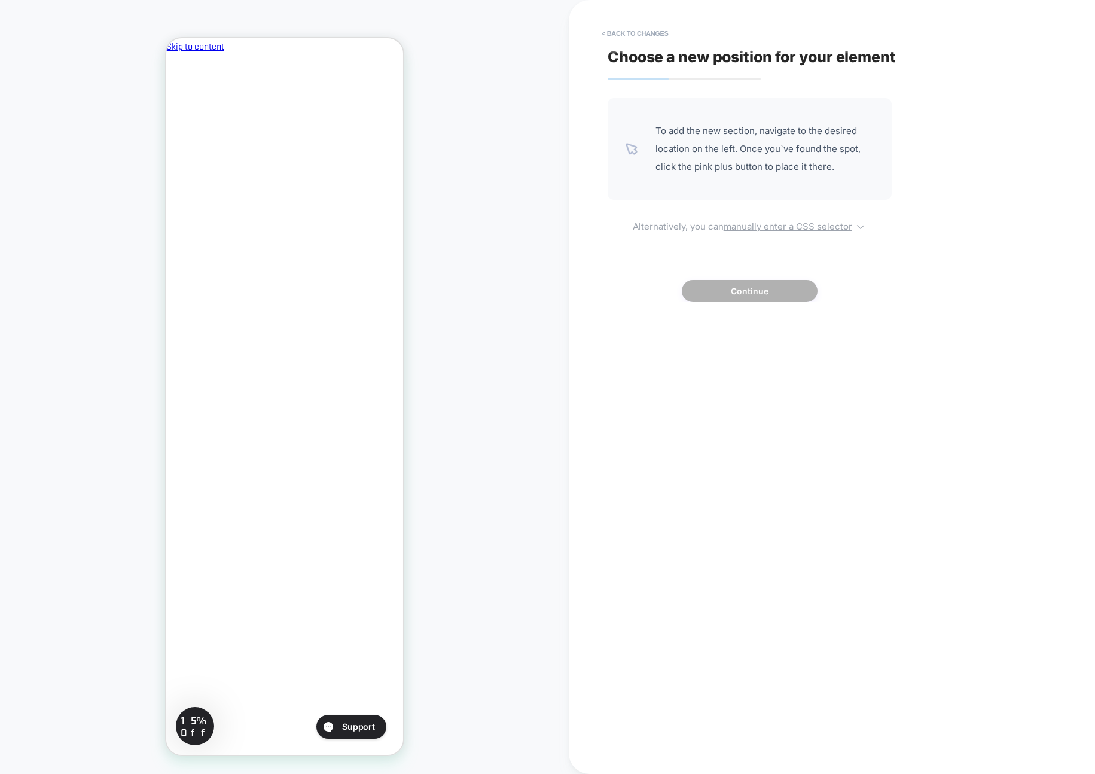
click at [750, 224] on u "manually enter a CSS selector" at bounding box center [788, 226] width 129 height 11
select select "*******"
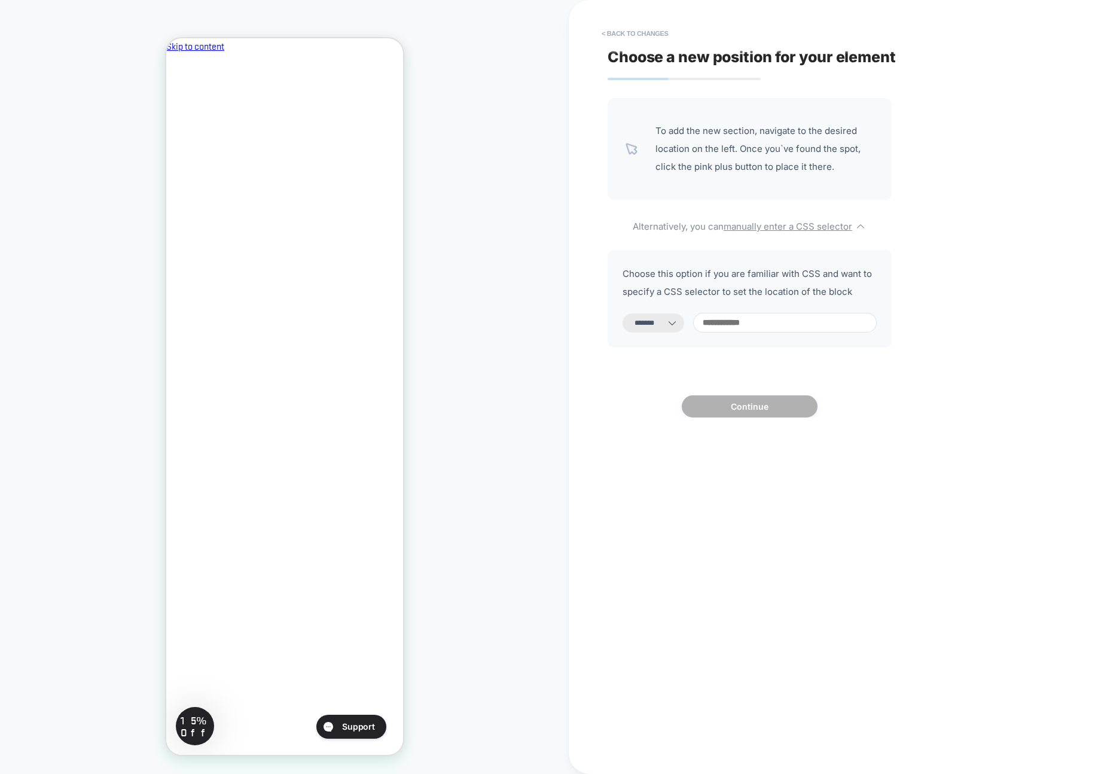
scroll to position [0, 0]
click at [745, 321] on input at bounding box center [785, 323] width 184 height 20
paste input "**********"
type input "**********"
select select "*********"
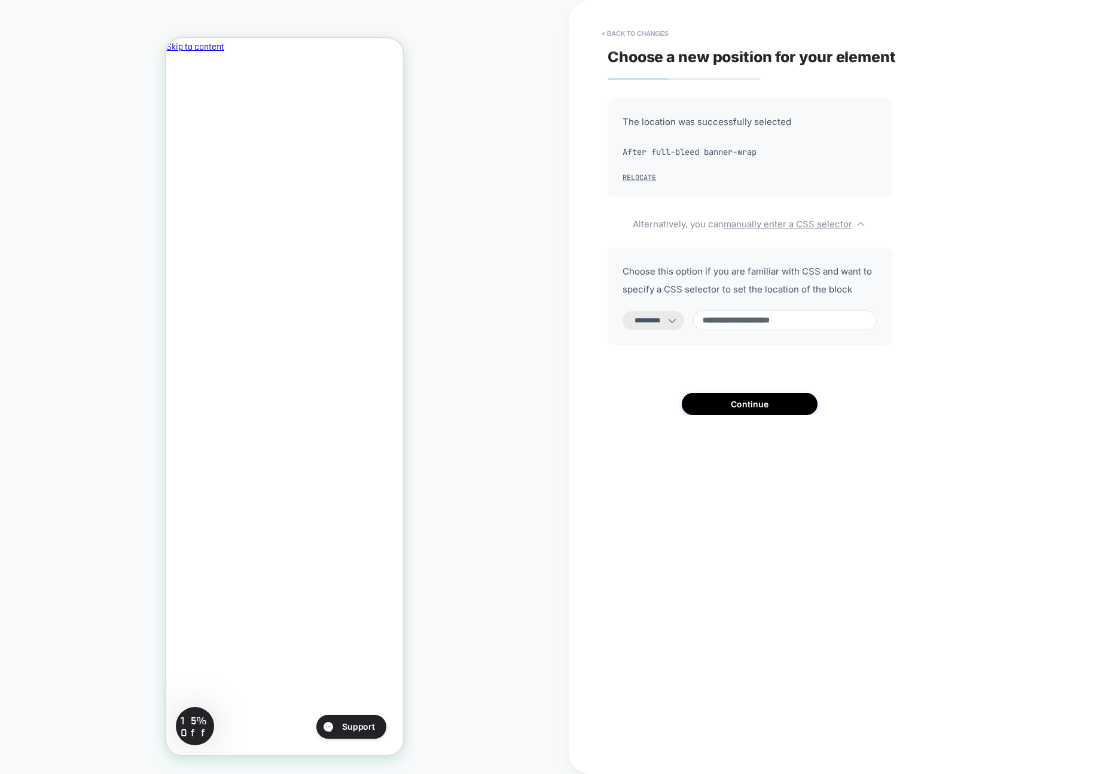
click at [718, 321] on input "**********" at bounding box center [785, 320] width 184 height 20
click at [775, 321] on input "**********" at bounding box center [785, 320] width 184 height 20
type input "**********"
click at [758, 407] on button "Continue" at bounding box center [750, 404] width 136 height 22
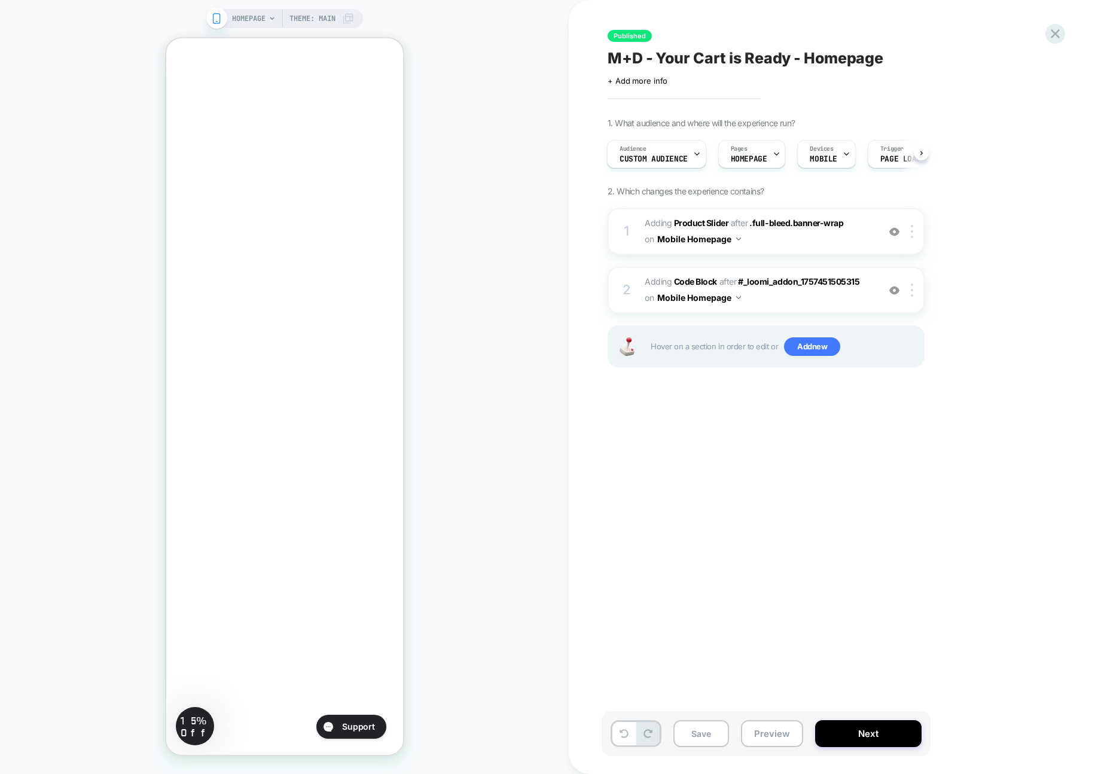
scroll to position [0, 0]
click at [872, 738] on button "Next" at bounding box center [868, 733] width 106 height 27
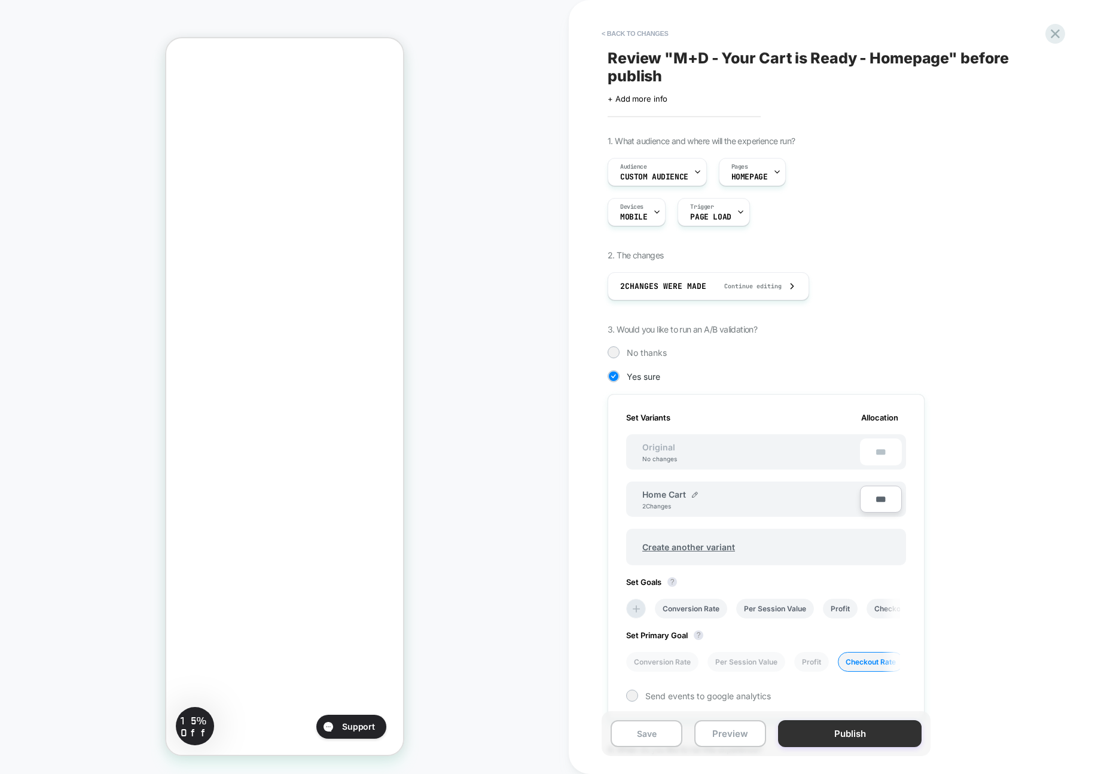
scroll to position [0, 1]
click at [869, 736] on button "Publish" at bounding box center [850, 733] width 144 height 27
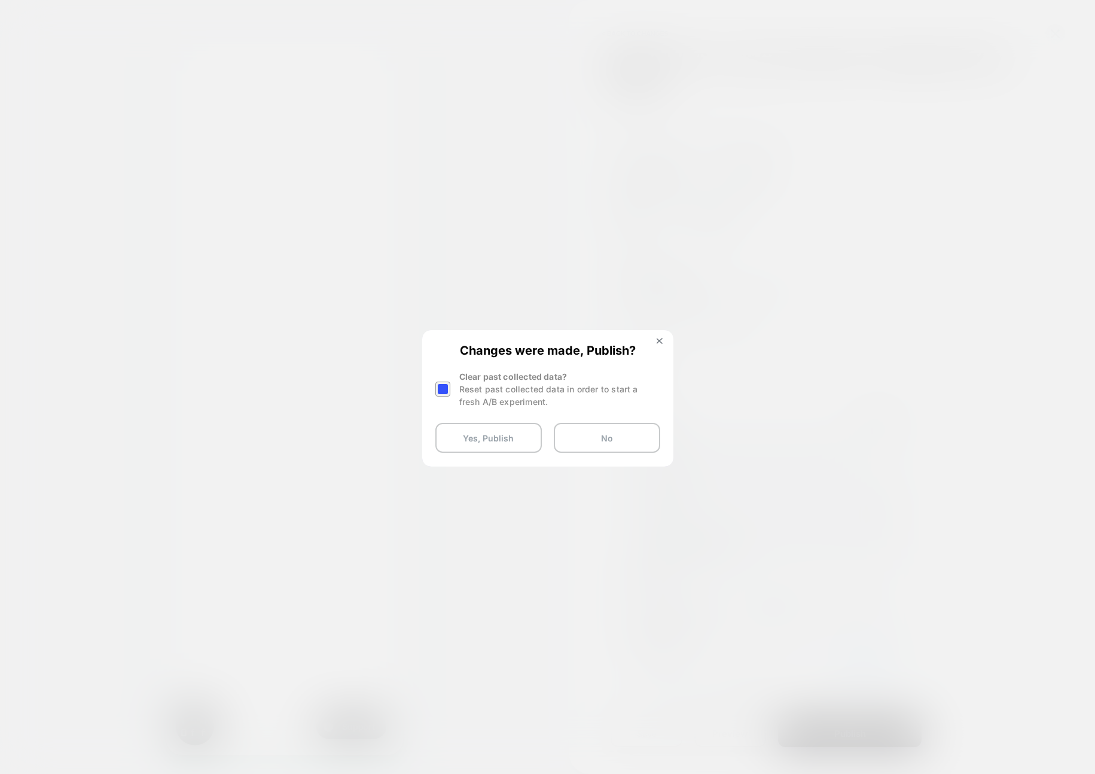
drag, startPoint x: 479, startPoint y: 394, endPoint x: 467, endPoint y: 394, distance: 11.4
click at [479, 394] on div "Reset past collected data in order to start a fresh A/B experiment." at bounding box center [559, 395] width 201 height 25
click at [438, 388] on div at bounding box center [442, 389] width 15 height 15
click at [476, 445] on button "Yes, Publish" at bounding box center [488, 438] width 106 height 30
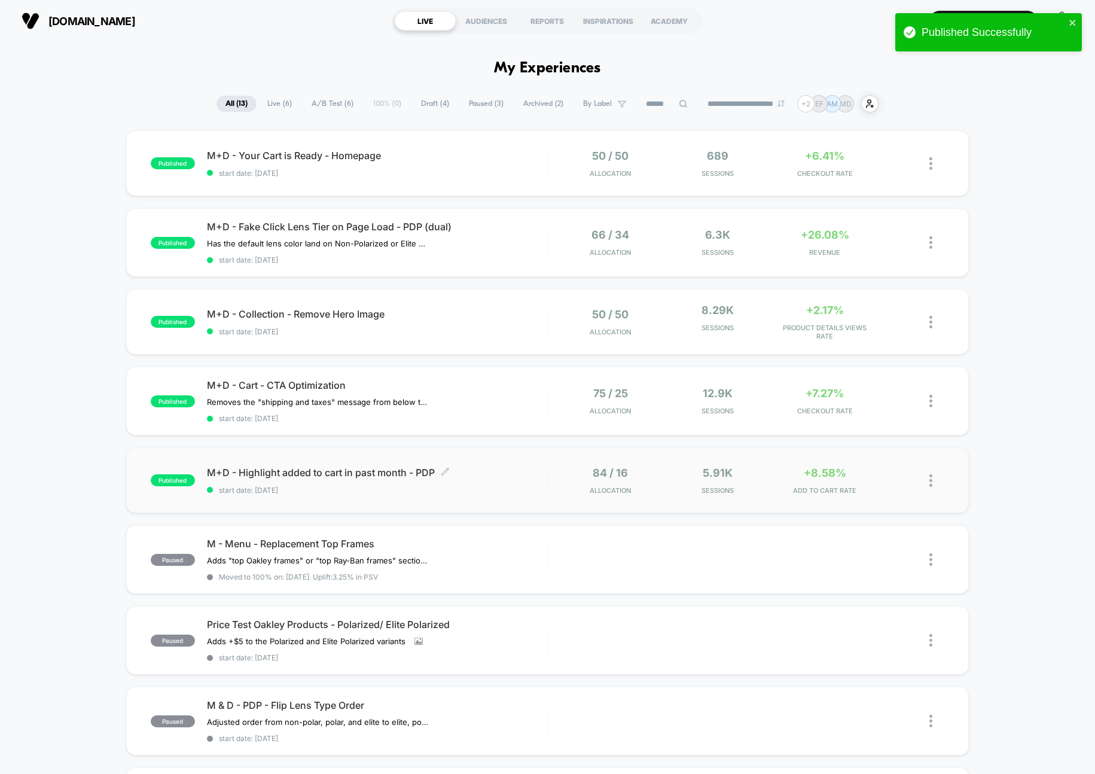
click at [496, 477] on div "M+D - Highlight added to cart in past month - PDP Click to edit experience deta…" at bounding box center [377, 481] width 340 height 28
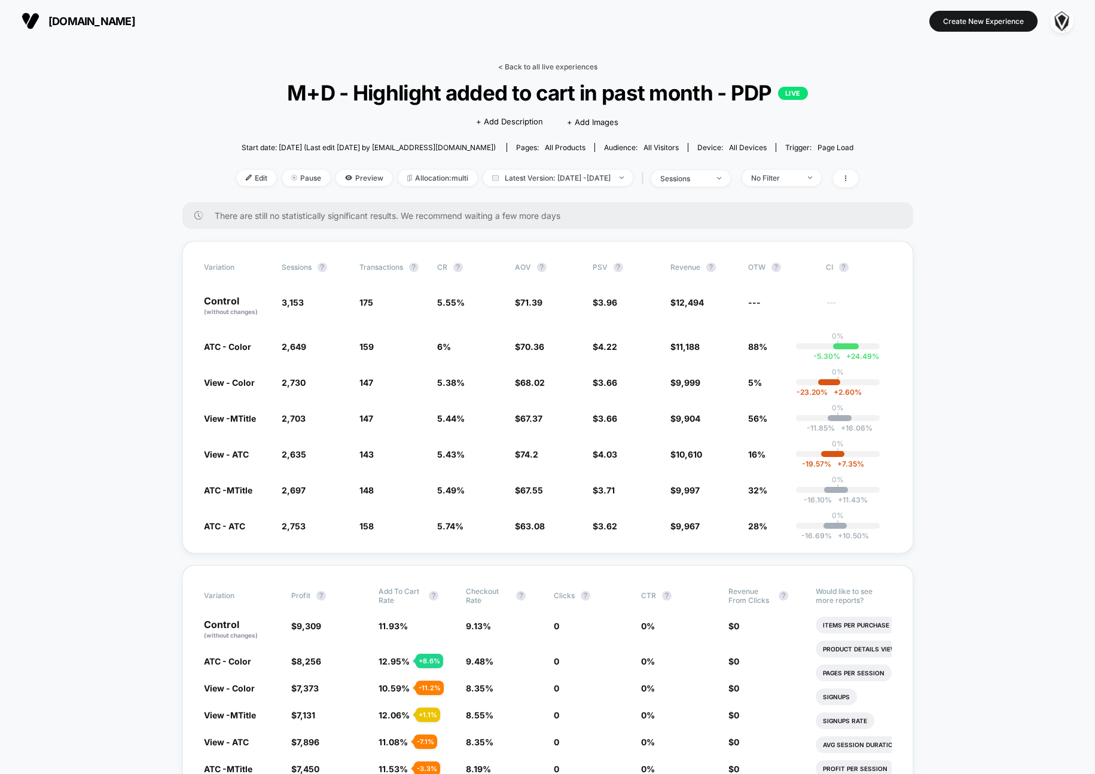
click at [554, 66] on link "< Back to all live experiences" at bounding box center [547, 66] width 99 height 9
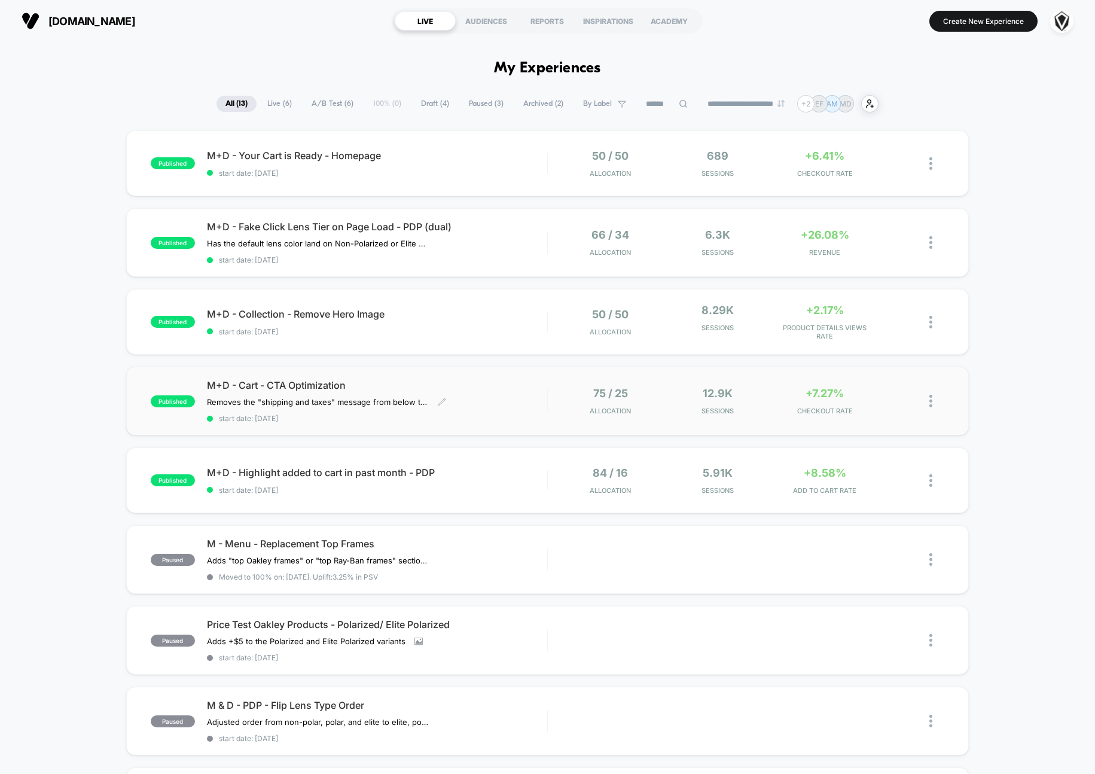
click at [480, 392] on div "M+D - Cart - CTA Optimization Removes the "shipping and taxes" message from bel…" at bounding box center [377, 401] width 340 height 44
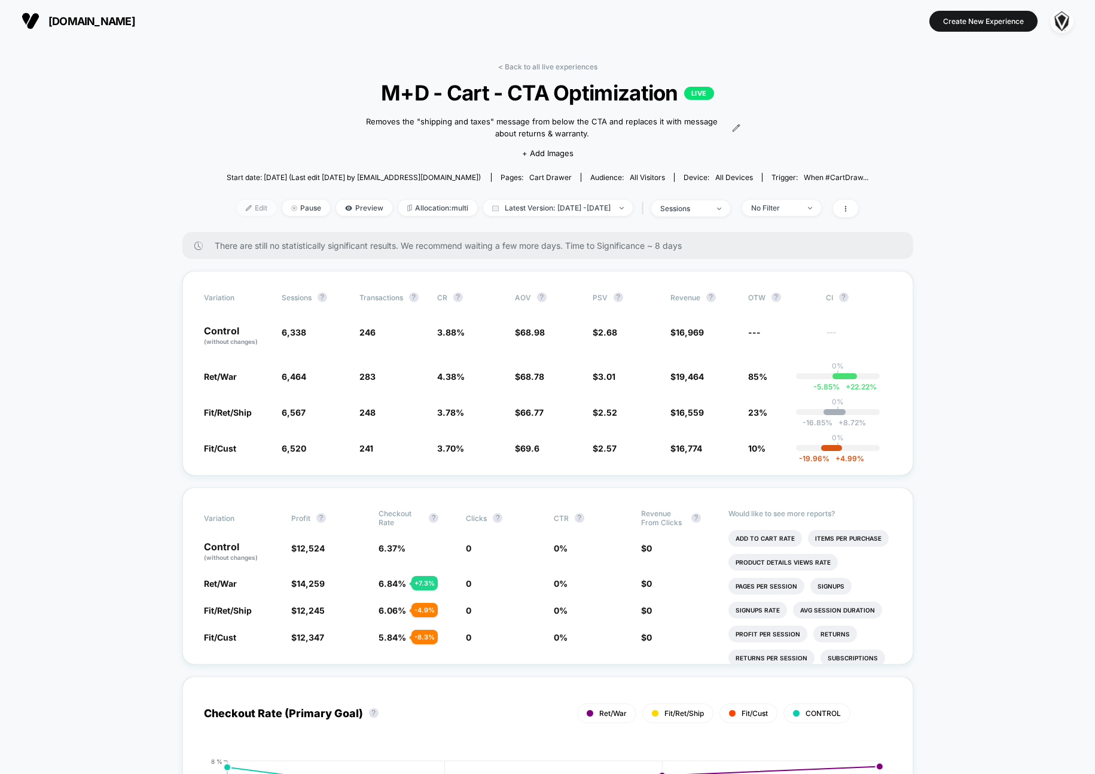
click at [237, 206] on span "Edit" at bounding box center [256, 208] width 39 height 16
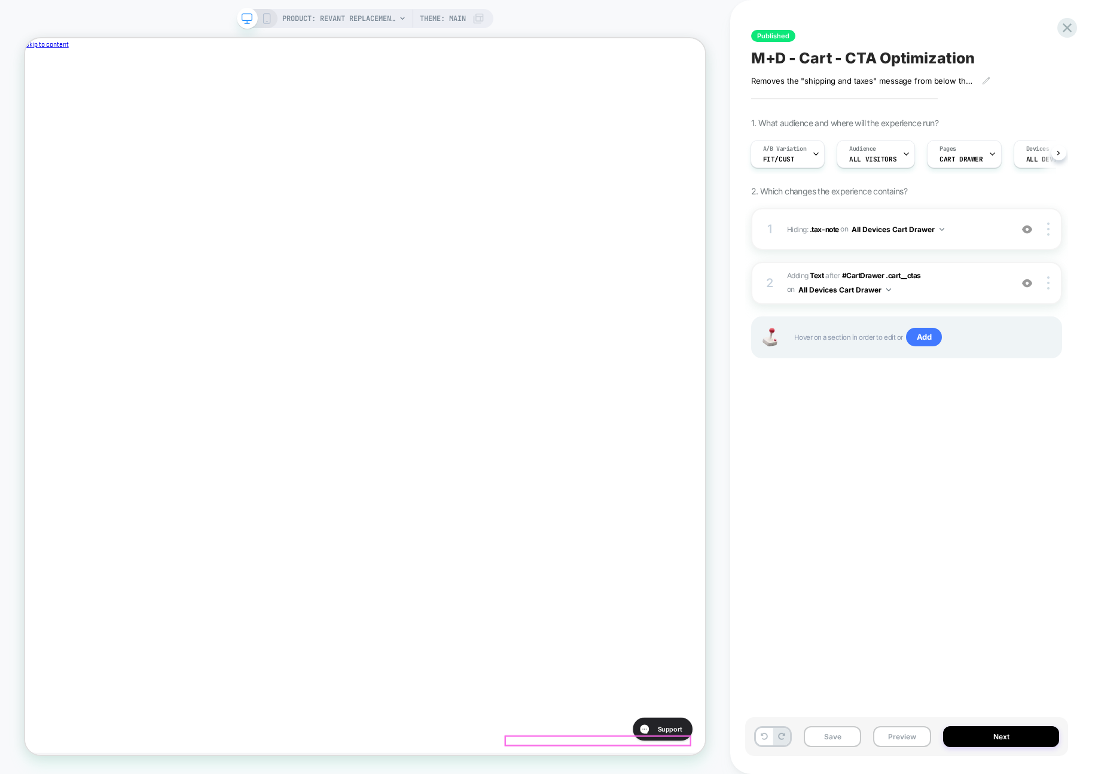
scroll to position [0, 402]
click at [1071, 27] on icon at bounding box center [1067, 28] width 16 height 16
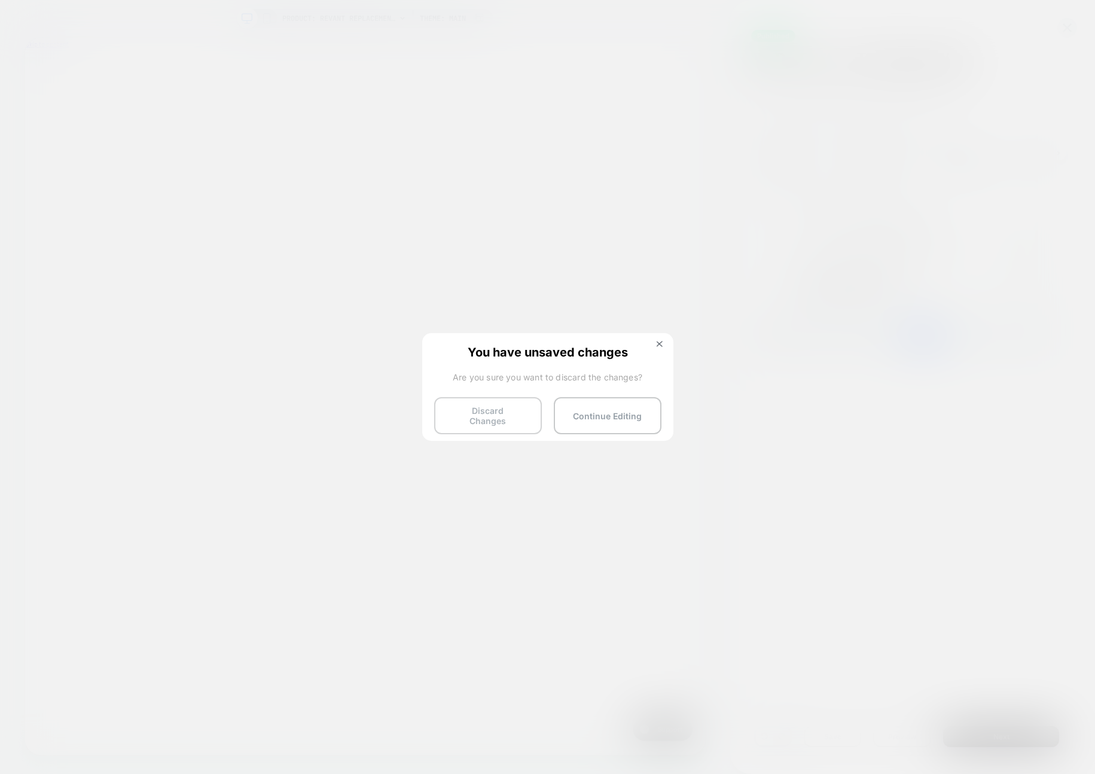
click at [492, 413] on button "Discard Changes" at bounding box center [488, 415] width 108 height 37
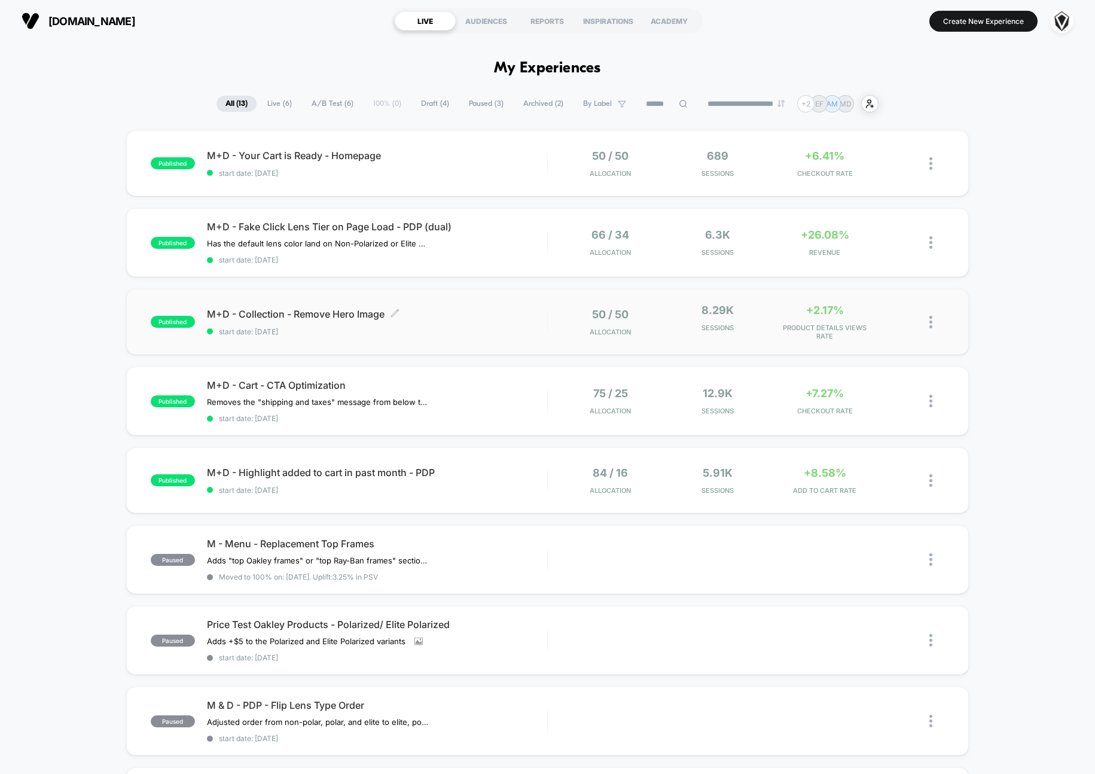
click at [443, 313] on span "M+D - Collection - Remove Hero Image Click to edit experience details" at bounding box center [377, 314] width 340 height 12
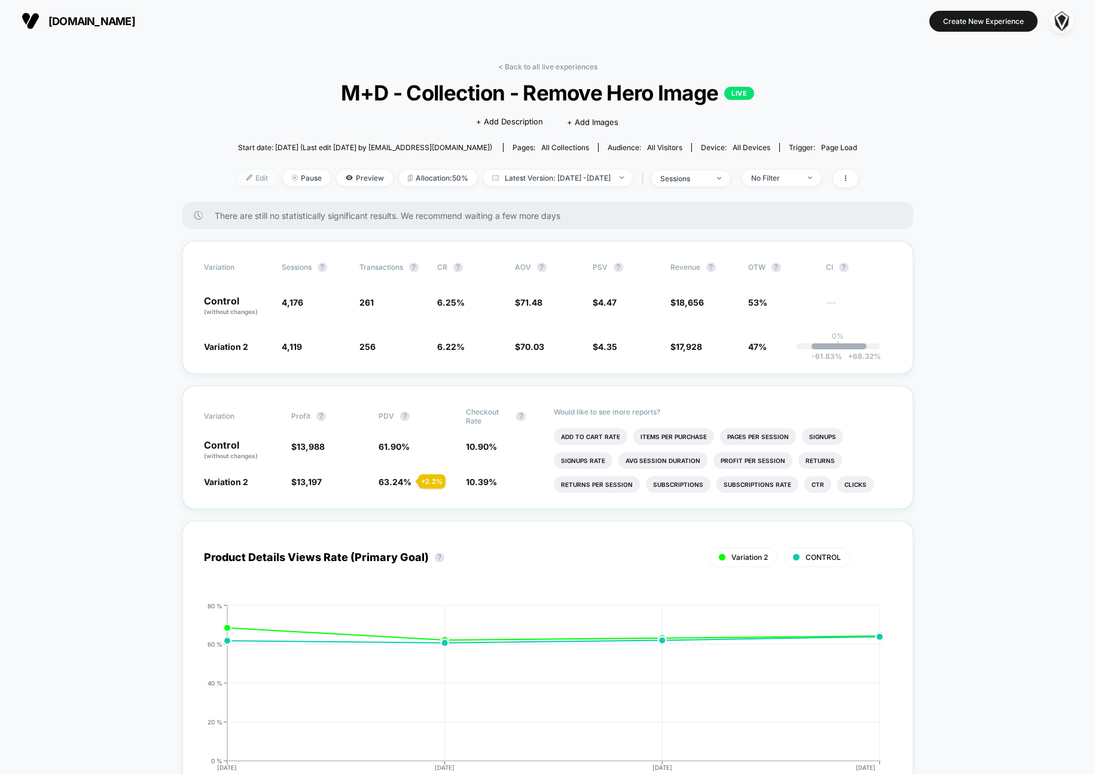
click at [237, 179] on span "Edit" at bounding box center [256, 178] width 39 height 16
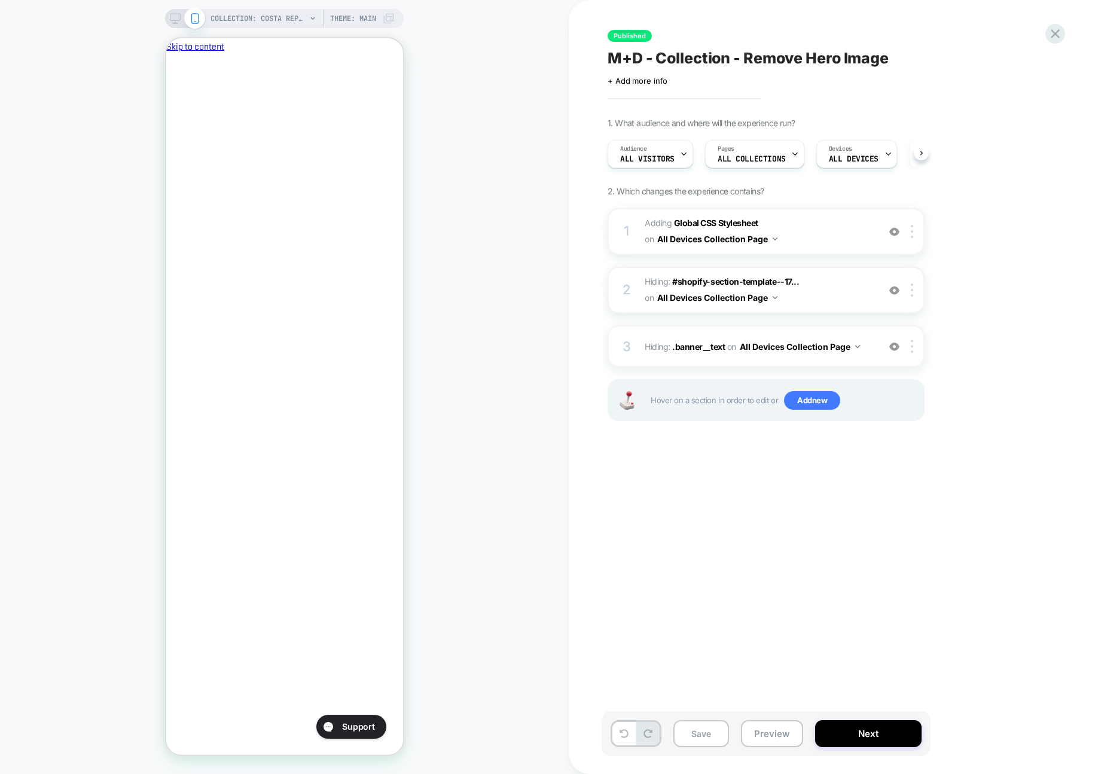
scroll to position [0, 1]
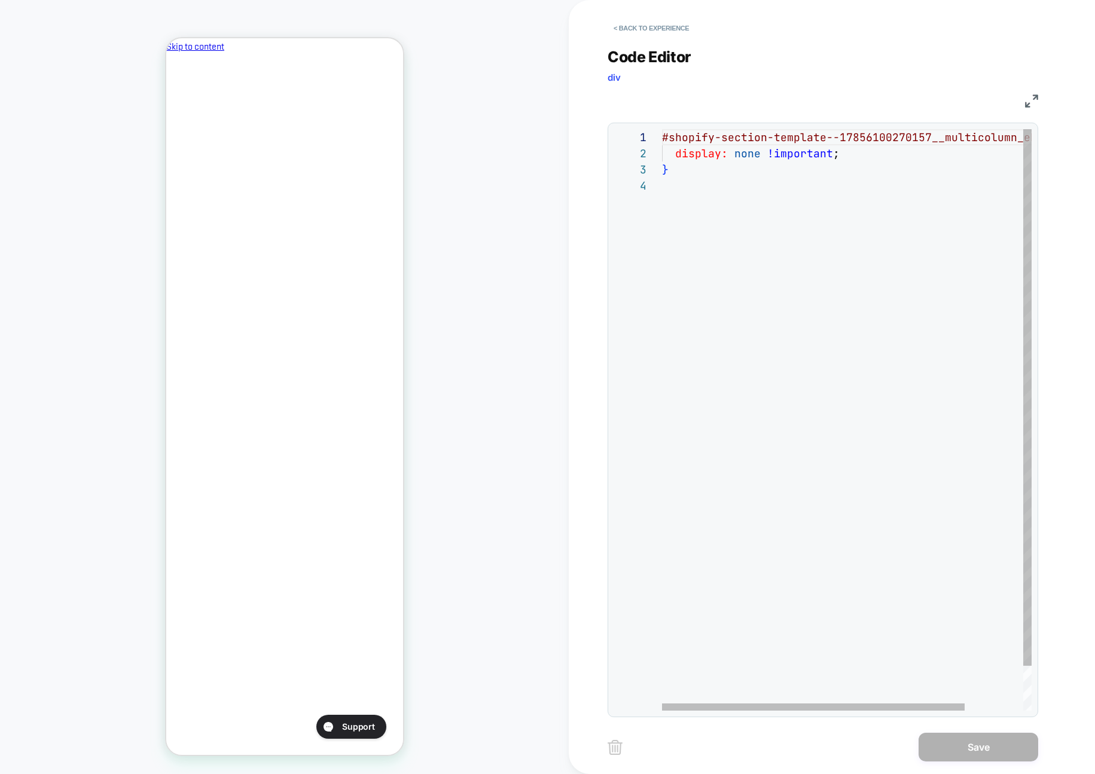
click at [665, 137] on div "#shopify-section-template--17856100270157__multico lumn_eDN7jf { display: none …" at bounding box center [882, 444] width 441 height 630
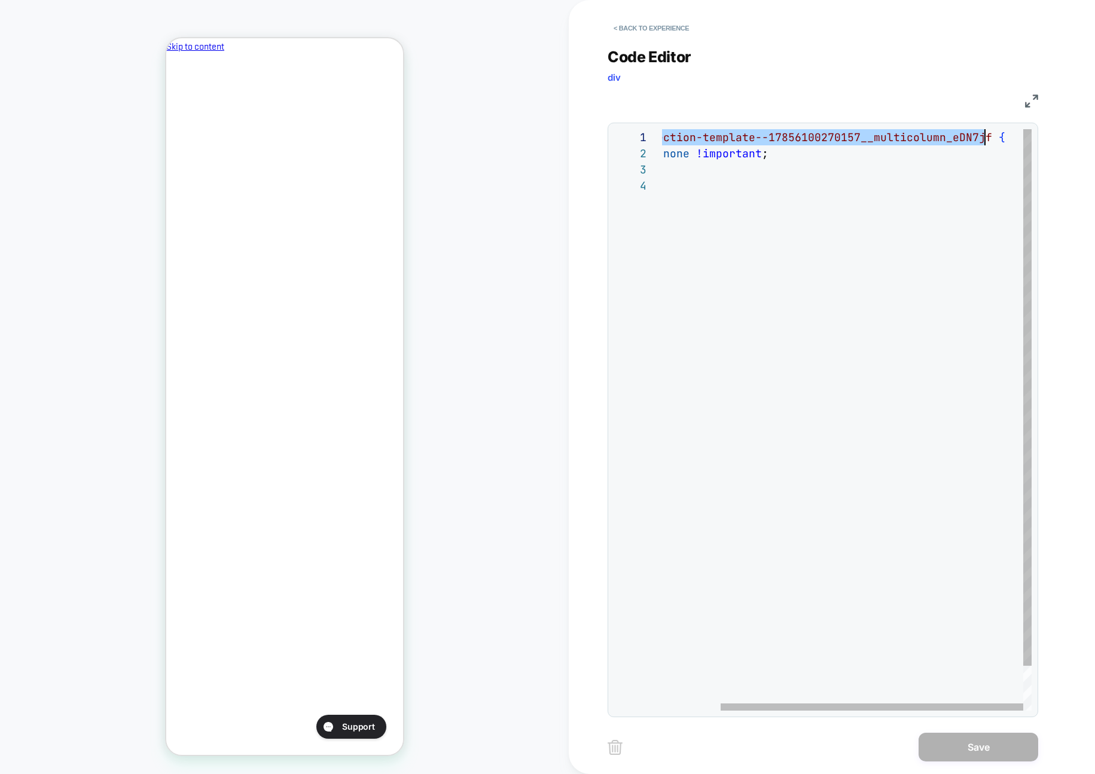
click at [985, 137] on div "#shopify-section-template--17856100270157__multico lumn_eDN7jf { display: none …" at bounding box center [811, 444] width 441 height 630
type textarea "**********"
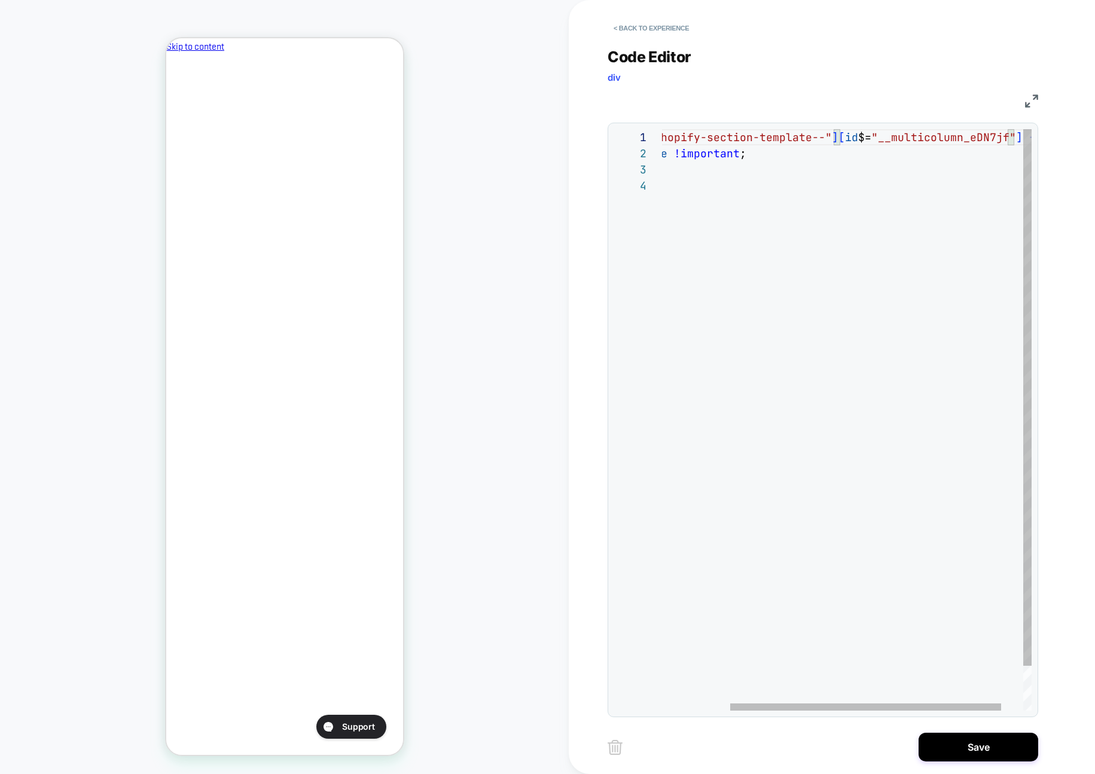
scroll to position [0, 206]
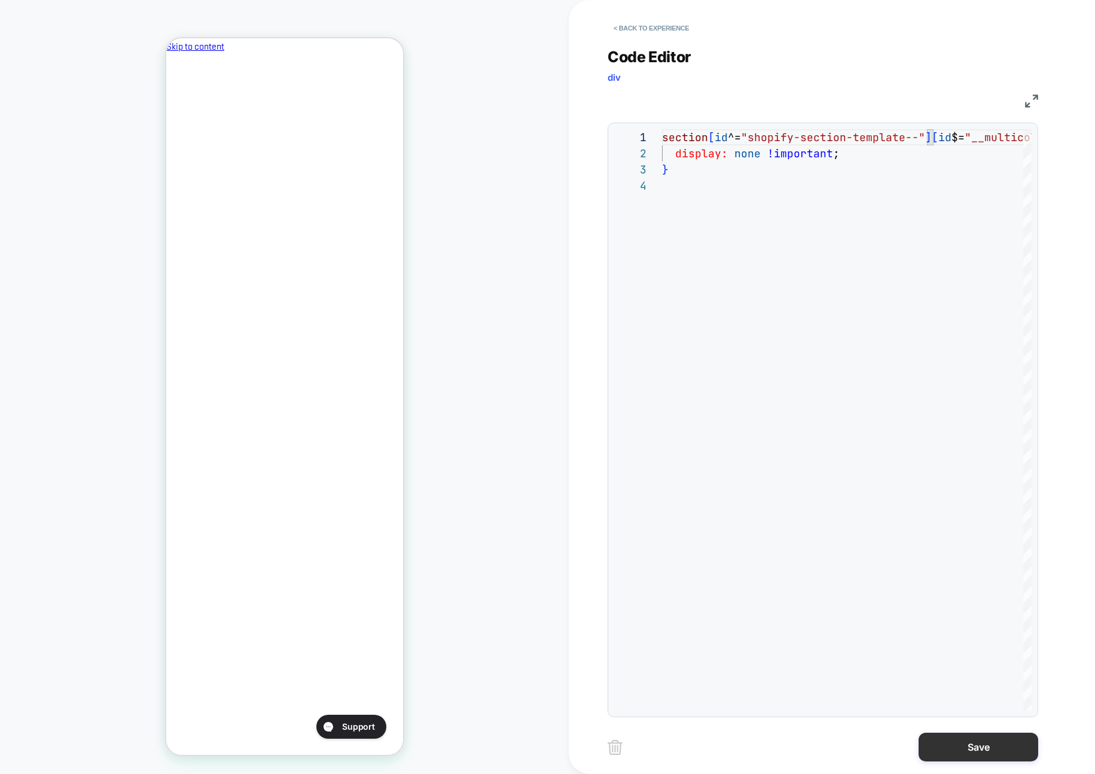
click at [957, 750] on button "Save" at bounding box center [979, 747] width 120 height 29
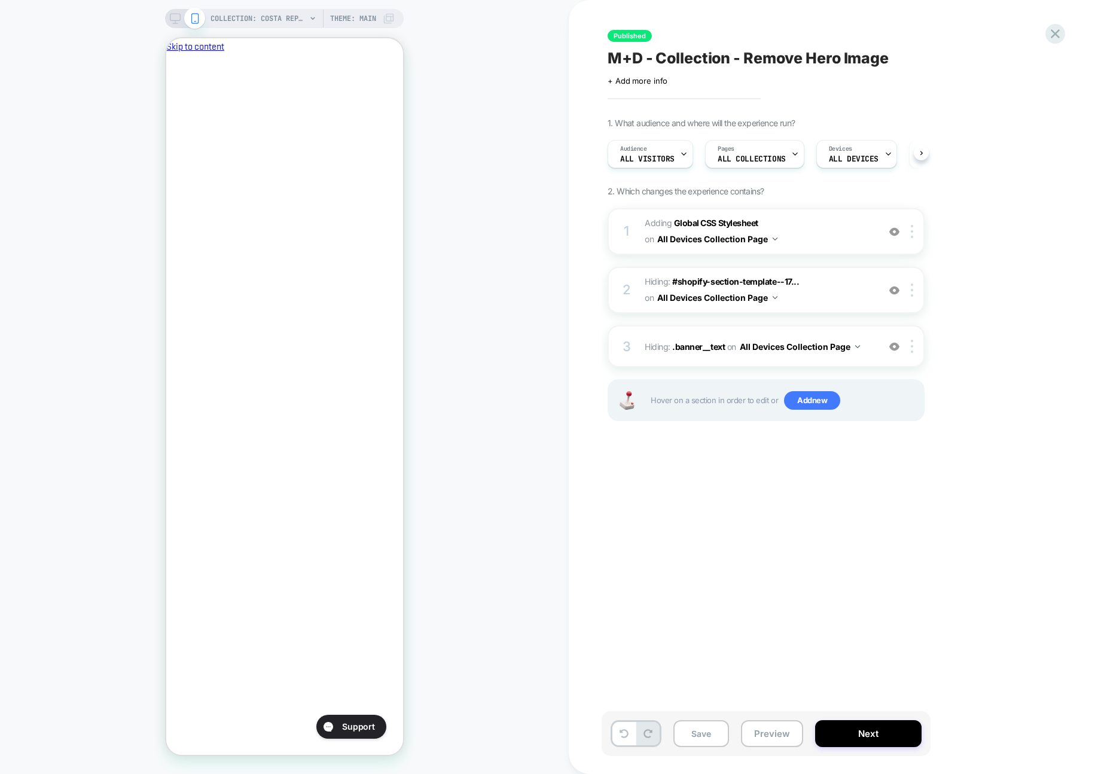
scroll to position [0, 1]
click at [879, 737] on button "Next" at bounding box center [868, 733] width 106 height 27
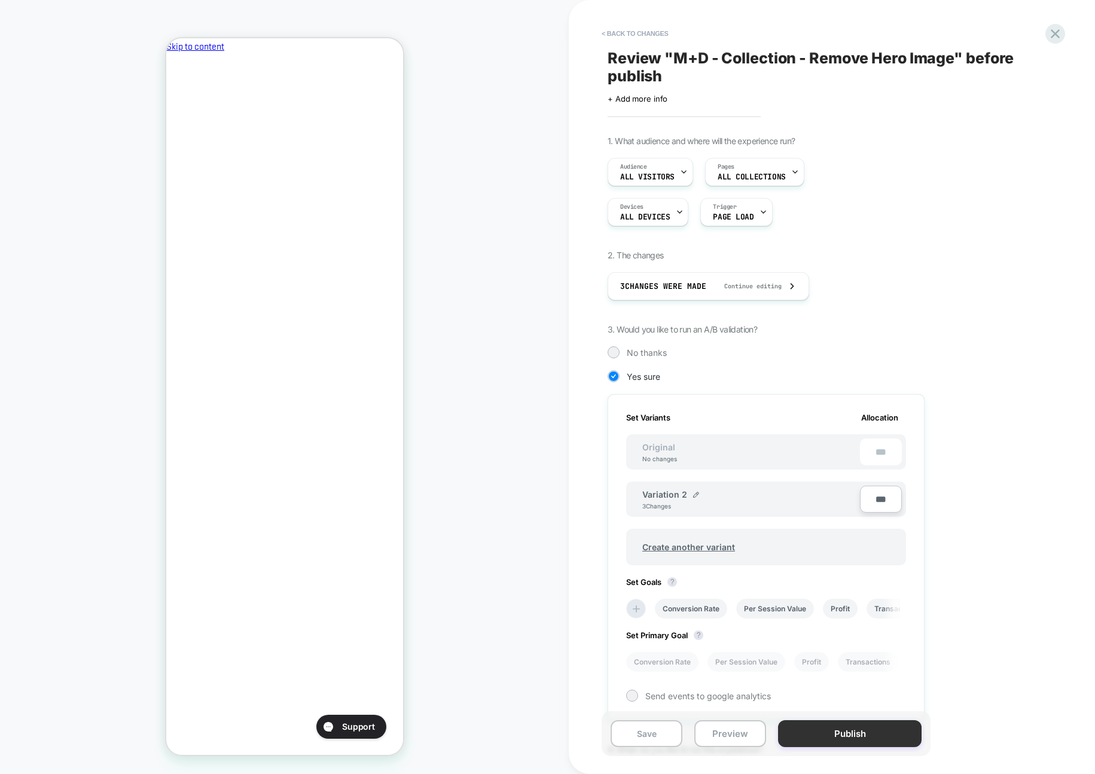
scroll to position [0, 1]
click at [868, 733] on button "Publish" at bounding box center [850, 733] width 144 height 27
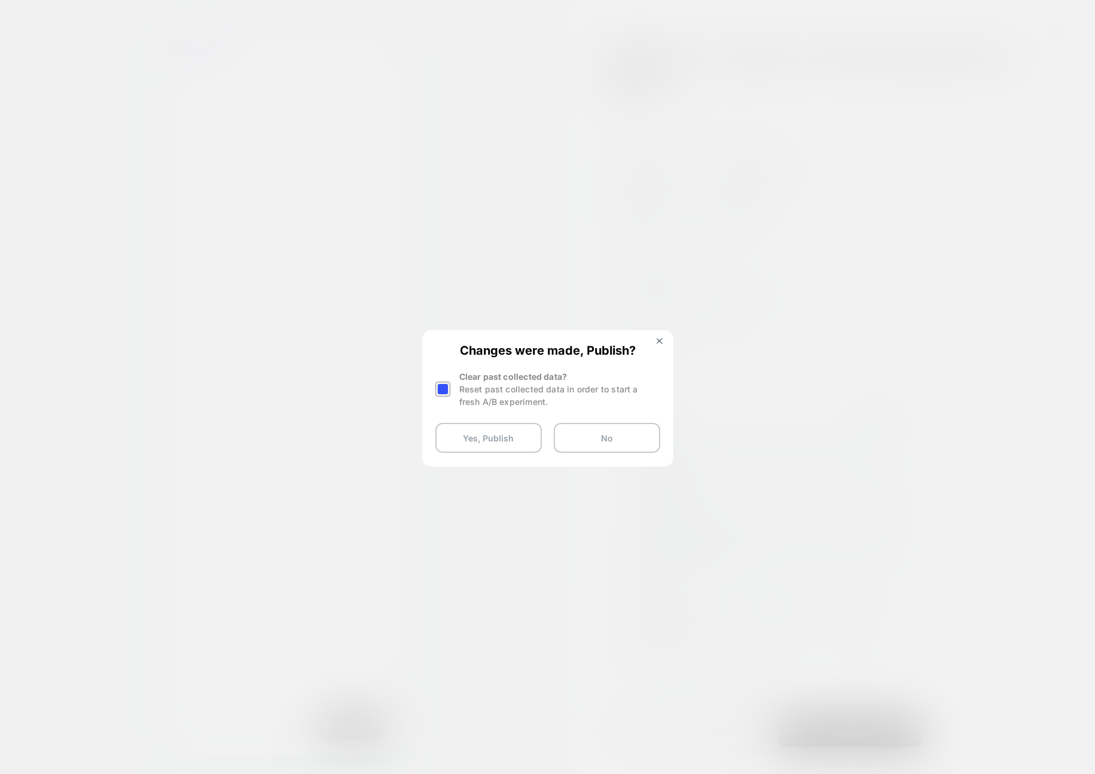
click at [446, 389] on div at bounding box center [442, 389] width 15 height 15
click at [463, 432] on button "Yes, Publish" at bounding box center [488, 438] width 106 height 30
